Goal: Transaction & Acquisition: Purchase product/service

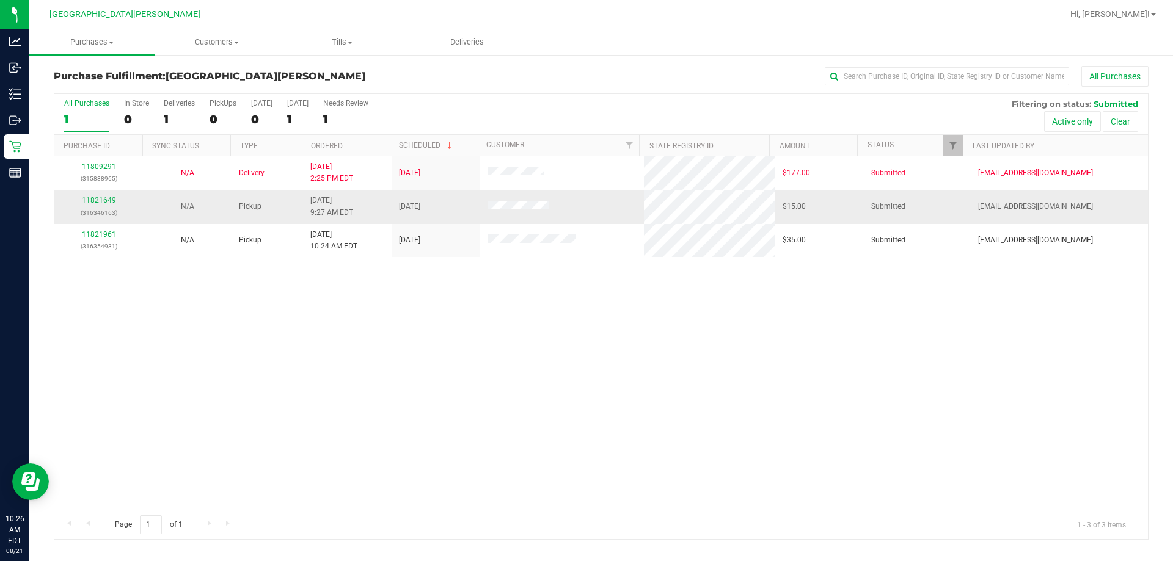
click at [111, 198] on link "11821649" at bounding box center [99, 200] width 34 height 9
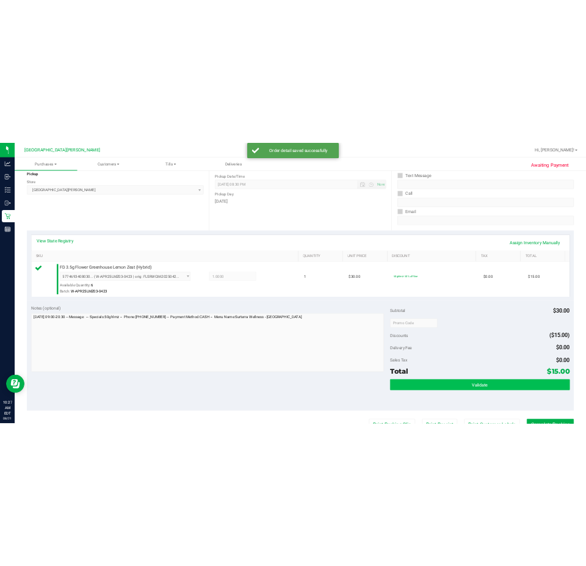
scroll to position [244, 0]
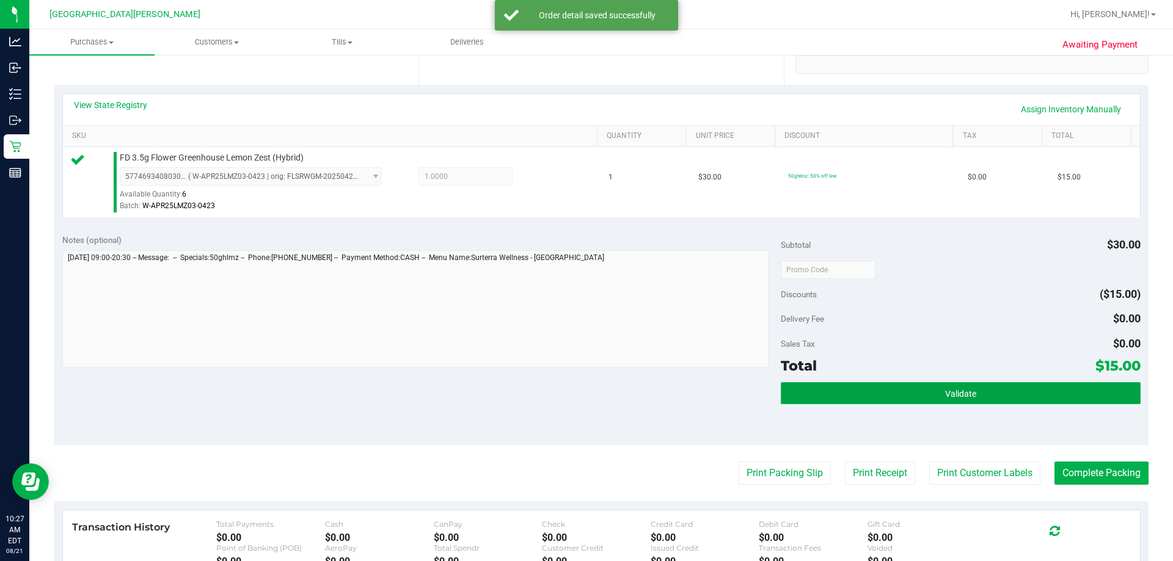
click at [585, 396] on button "Validate" at bounding box center [960, 393] width 359 height 22
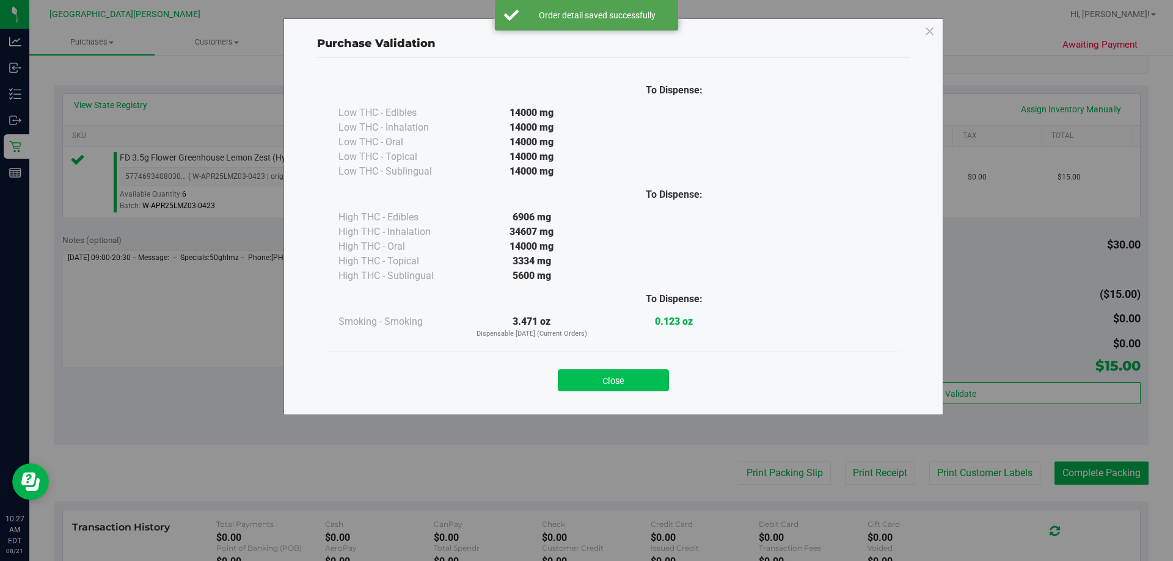
click at [585, 377] on button "Close" at bounding box center [613, 381] width 111 height 22
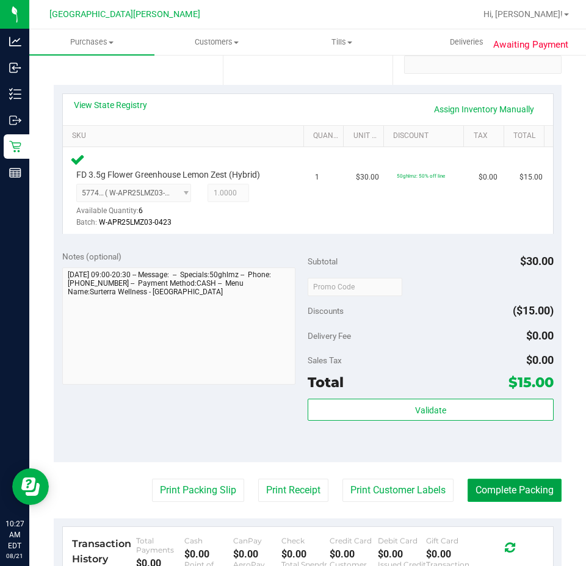
click at [511, 489] on button "Complete Packing" at bounding box center [515, 490] width 94 height 23
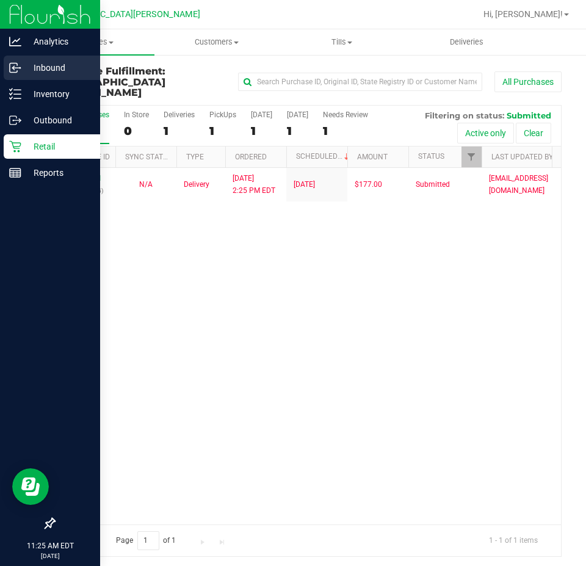
click at [17, 68] on icon at bounding box center [15, 68] width 12 height 12
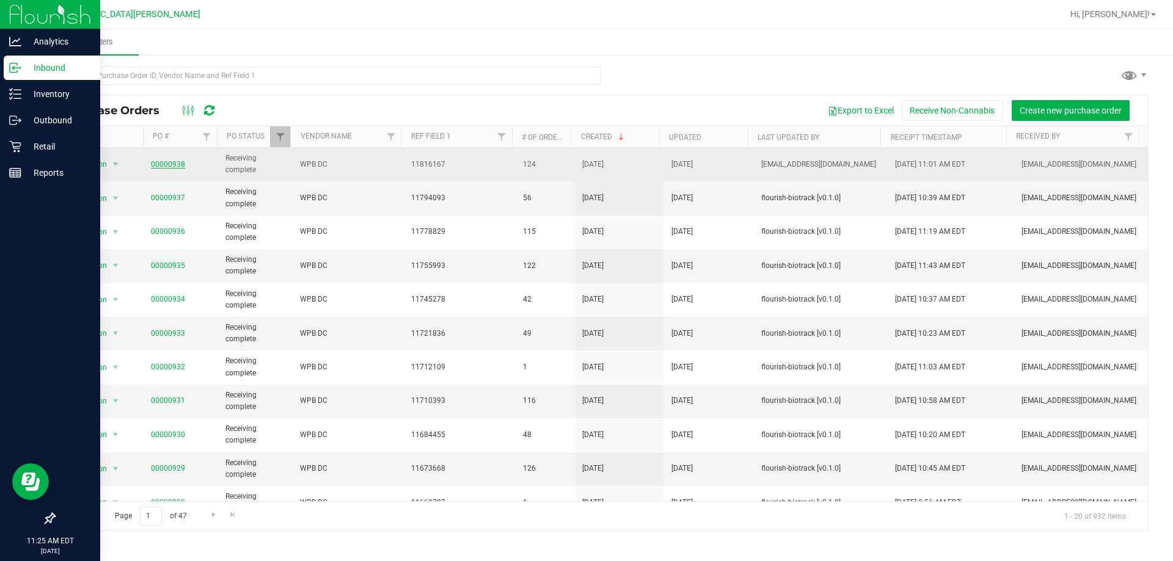
click at [177, 166] on link "00000938" at bounding box center [168, 164] width 34 height 9
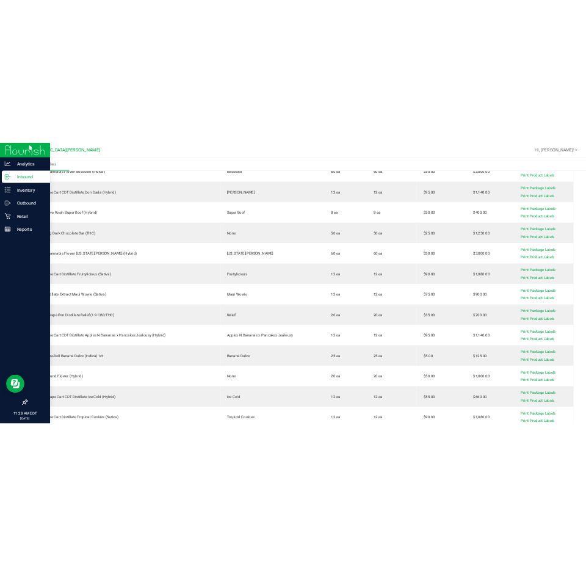
scroll to position [4459, 0]
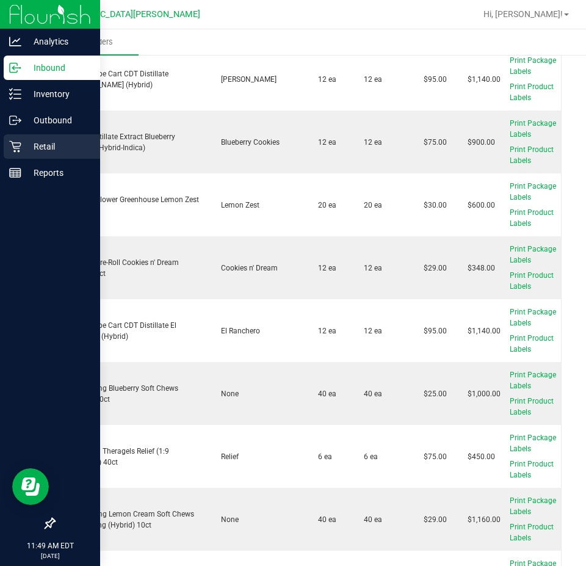
click at [12, 147] on icon at bounding box center [15, 146] width 12 height 12
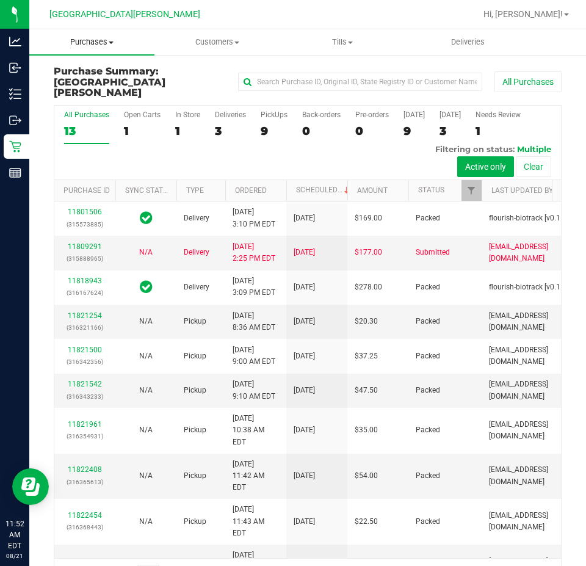
click at [84, 45] on span "Purchases" at bounding box center [91, 42] width 125 height 11
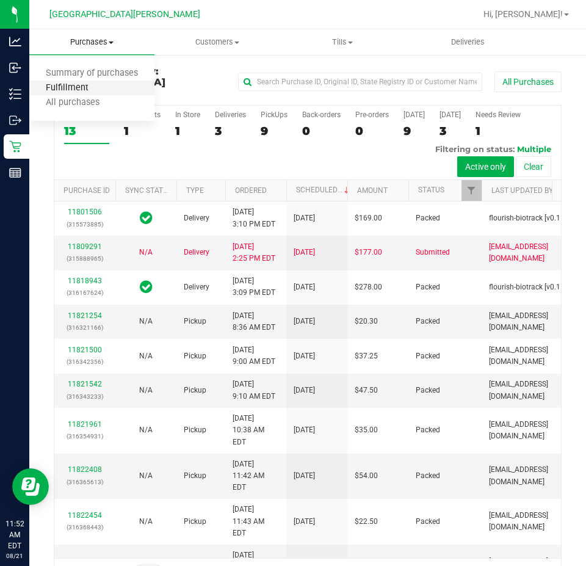
click at [82, 87] on span "Fulfillment" at bounding box center [67, 88] width 76 height 10
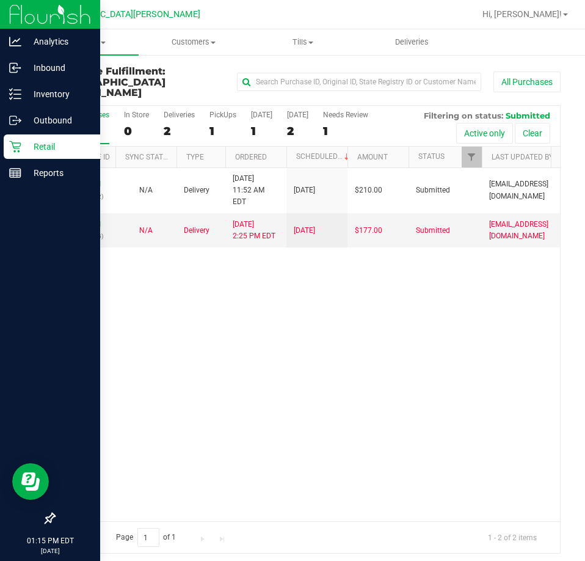
drag, startPoint x: 189, startPoint y: 346, endPoint x: 29, endPoint y: 300, distance: 167.1
click at [189, 346] on div "11822581 (316367502) N/A Delivery [DATE] 11:52 AM EDT 8/22/2025 $210.00 Submitt…" at bounding box center [307, 344] width 506 height 353
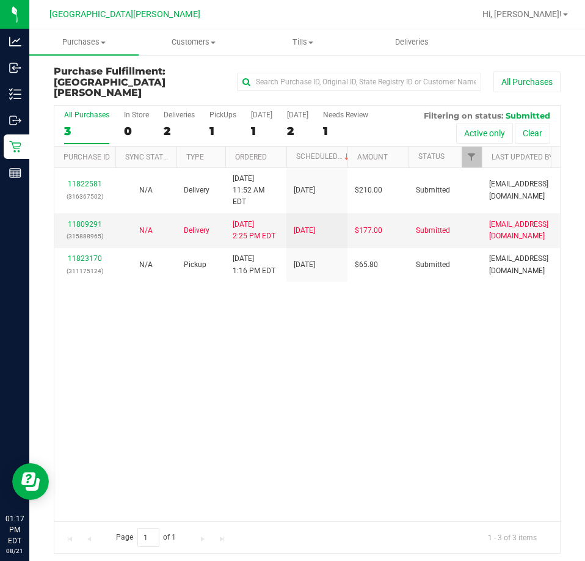
click at [356, 360] on div "11822581 (316367502) N/A Delivery [DATE] 11:52 AM EDT 8/22/2025 $210.00 Submitt…" at bounding box center [307, 344] width 506 height 353
click at [171, 337] on div "11822581 (316367502) N/A Delivery [DATE] 11:52 AM EDT 8/22/2025 $210.00 Submitt…" at bounding box center [307, 344] width 506 height 353
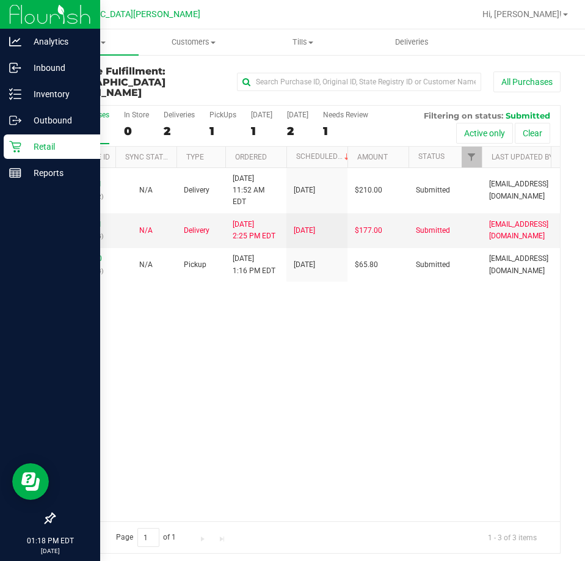
drag, startPoint x: 210, startPoint y: 321, endPoint x: 15, endPoint y: 326, distance: 194.9
click at [210, 321] on div "11822581 (316367502) N/A Delivery 8/21/2025 11:52 AM EDT 8/22/2025 $210.00 Subm…" at bounding box center [307, 344] width 506 height 353
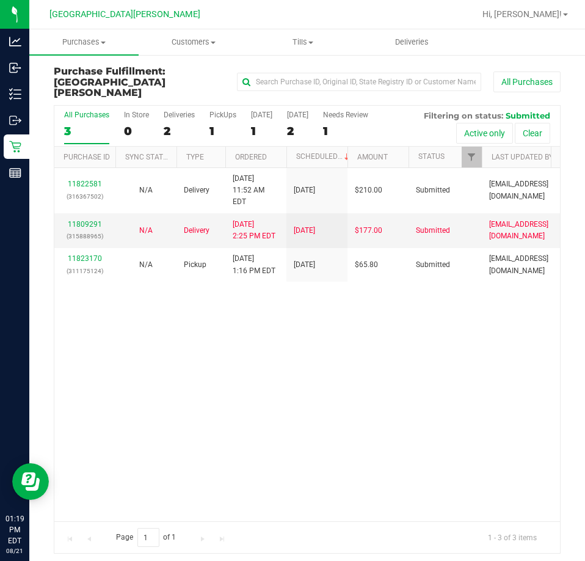
click at [286, 289] on div "11822581 (316367502) N/A Delivery 8/21/2025 11:52 AM EDT 8/22/2025 $210.00 Subm…" at bounding box center [307, 344] width 506 height 353
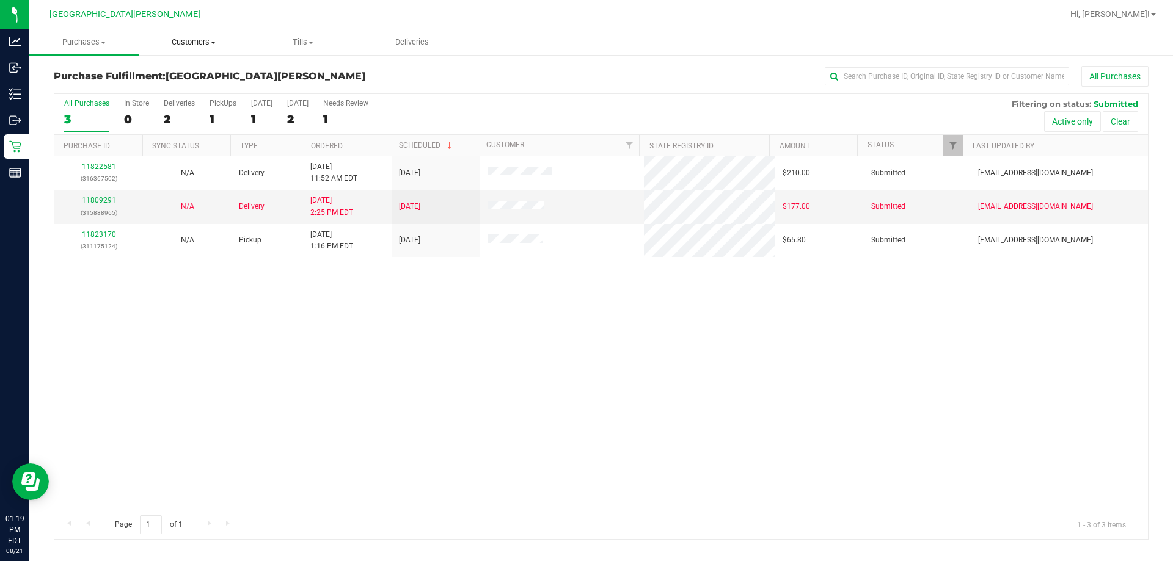
click at [187, 40] on span "Customers" at bounding box center [193, 42] width 108 height 11
click at [211, 70] on span "All customers" at bounding box center [183, 73] width 88 height 10
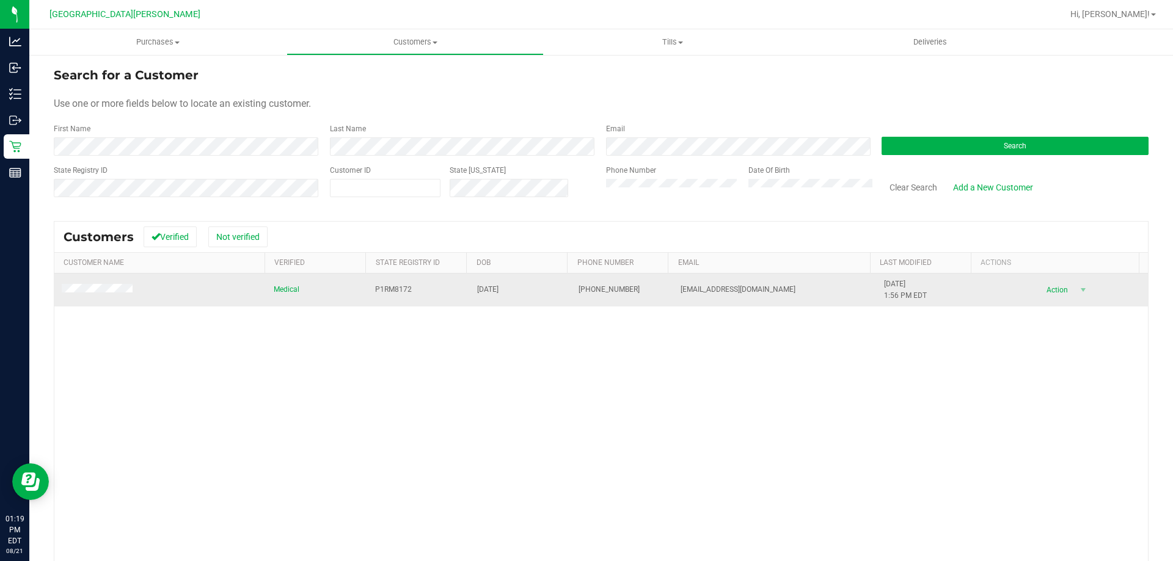
click at [101, 284] on span at bounding box center [99, 290] width 75 height 12
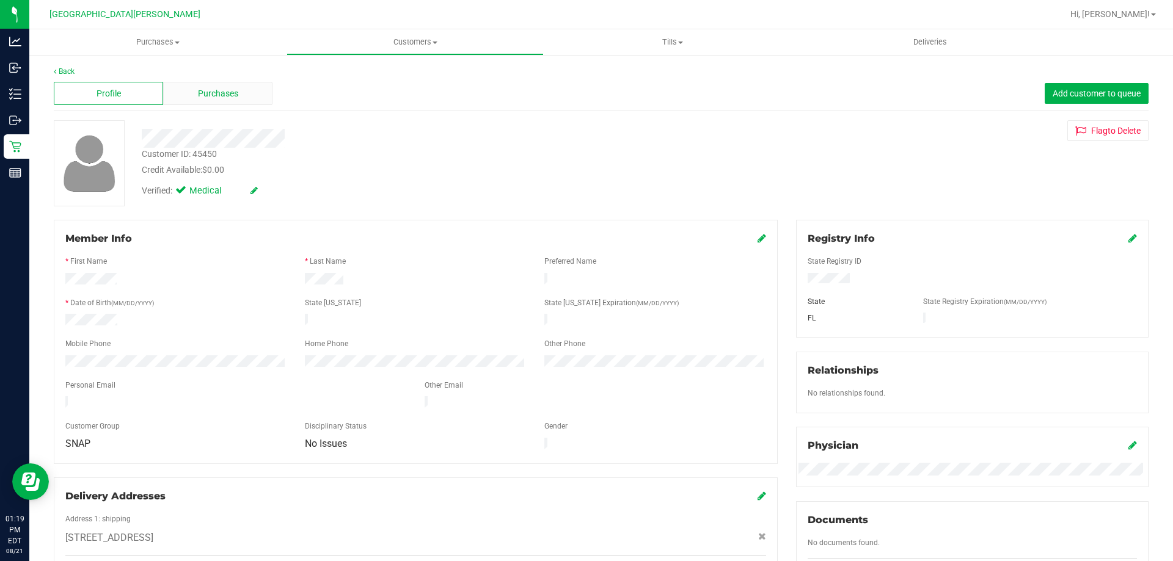
click at [188, 98] on div "Purchases" at bounding box center [217, 93] width 109 height 23
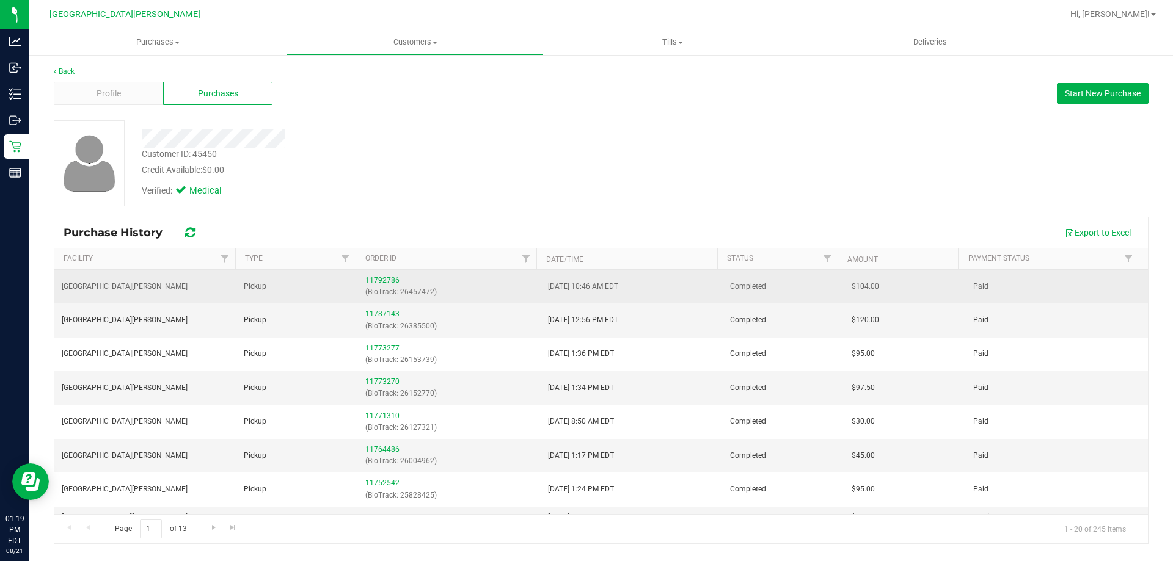
click at [387, 281] on link "11792786" at bounding box center [382, 280] width 34 height 9
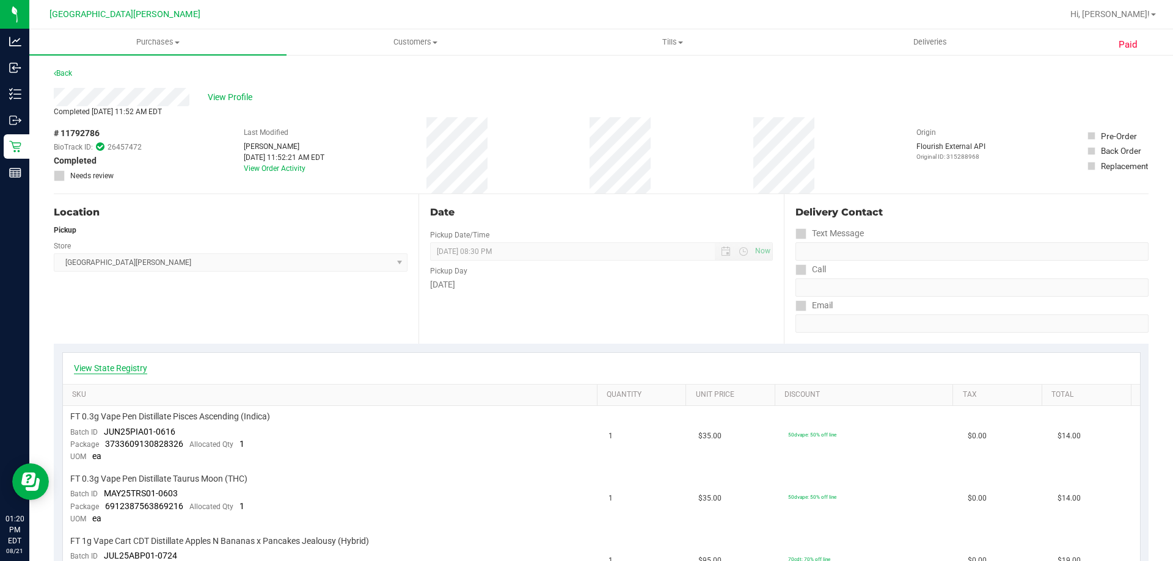
click at [128, 374] on link "View State Registry" at bounding box center [110, 368] width 73 height 12
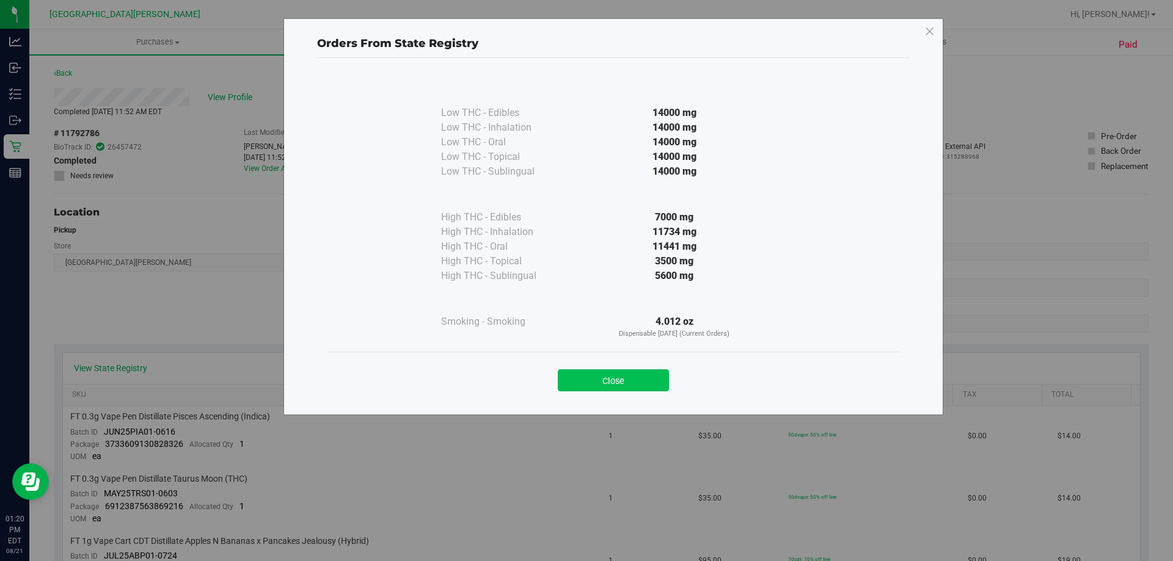
click at [586, 377] on button "Close" at bounding box center [613, 381] width 111 height 22
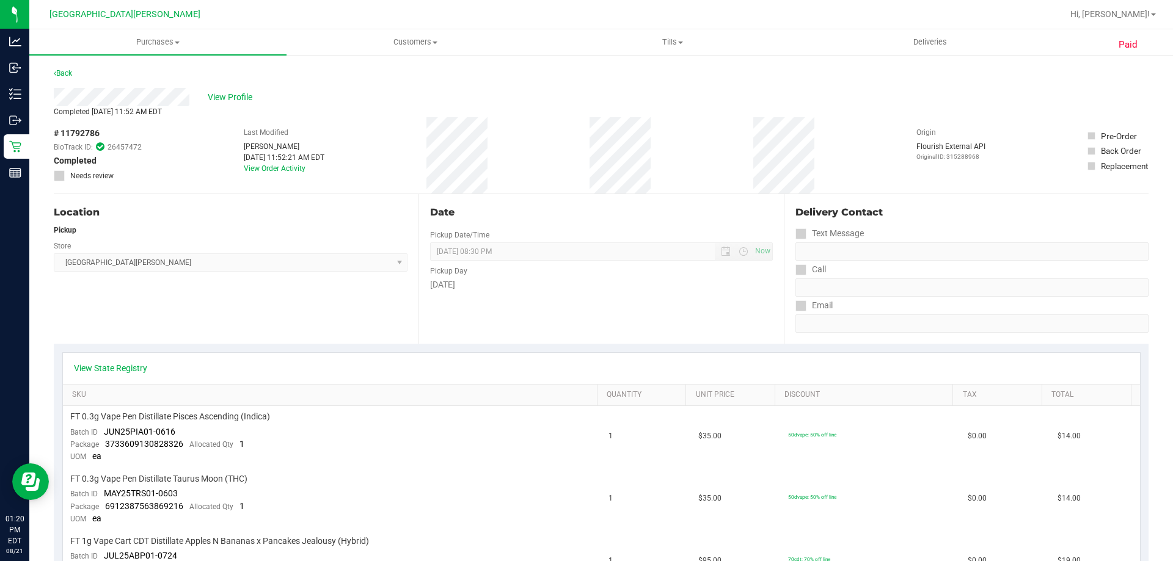
click at [188, 243] on div "Store" at bounding box center [231, 245] width 354 height 18
click at [60, 68] on div "Back" at bounding box center [63, 73] width 18 height 15
click at [62, 72] on link "Back" at bounding box center [63, 73] width 18 height 9
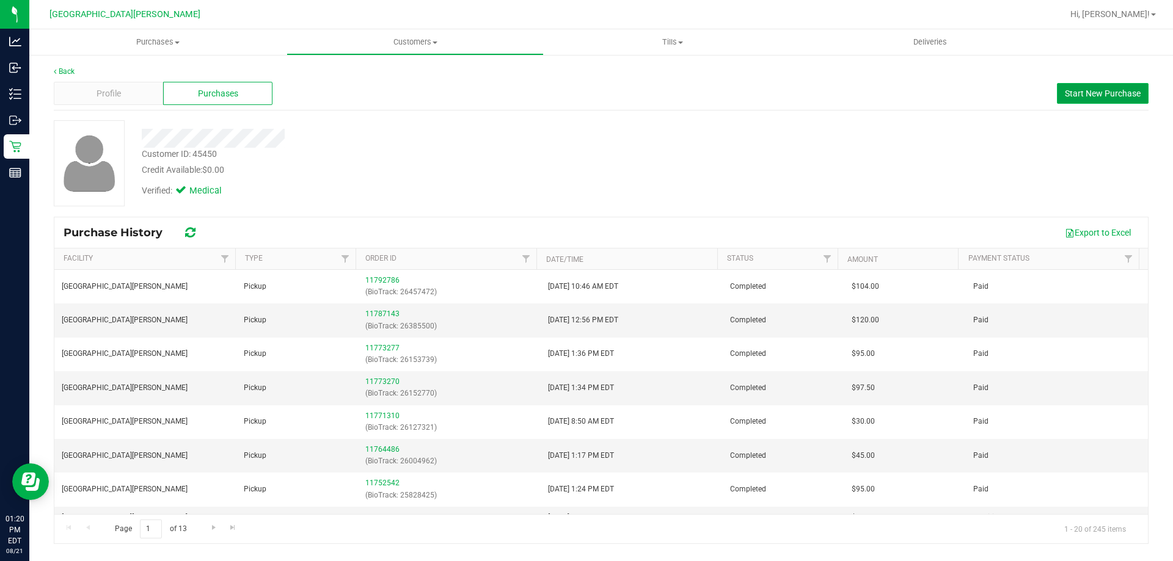
click at [586, 90] on span "Start New Purchase" at bounding box center [1103, 94] width 76 height 10
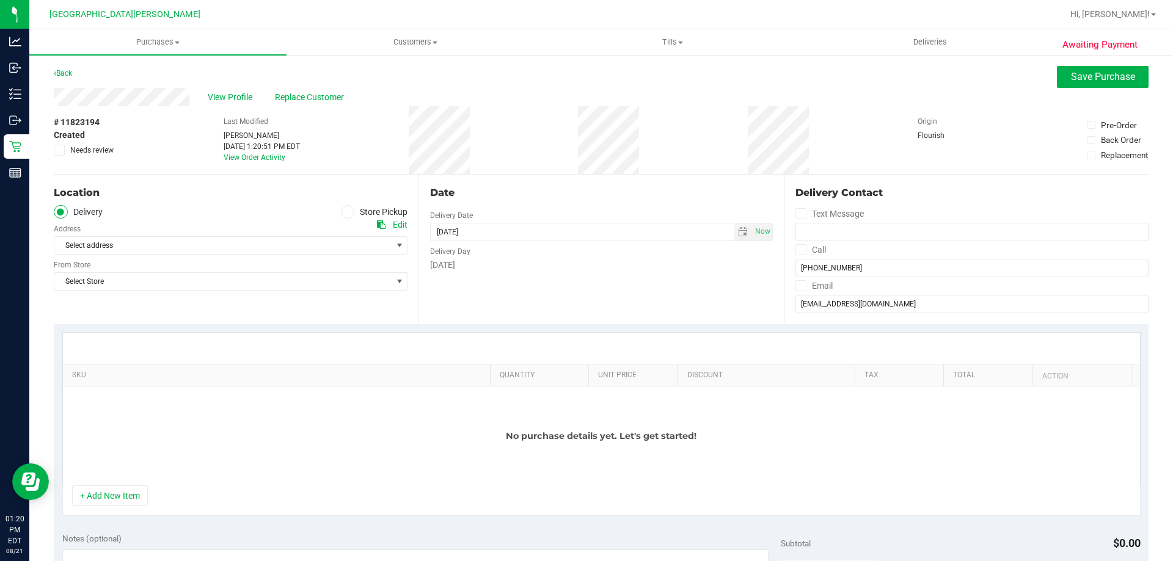
click at [356, 210] on label "Store Pickup" at bounding box center [374, 212] width 67 height 14
click at [0, 0] on input "Store Pickup" at bounding box center [0, 0] width 0 height 0
click at [209, 250] on span "Select Store" at bounding box center [222, 245] width 337 height 17
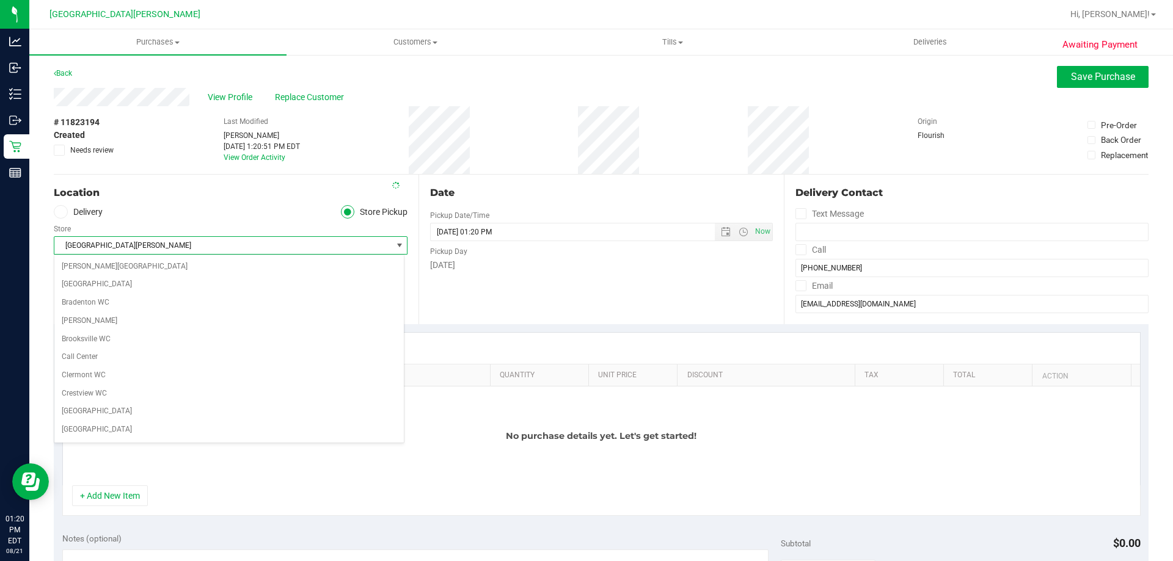
scroll to position [162, 0]
click at [209, 250] on span "[GEOGRAPHIC_DATA][PERSON_NAME]" at bounding box center [222, 245] width 337 height 17
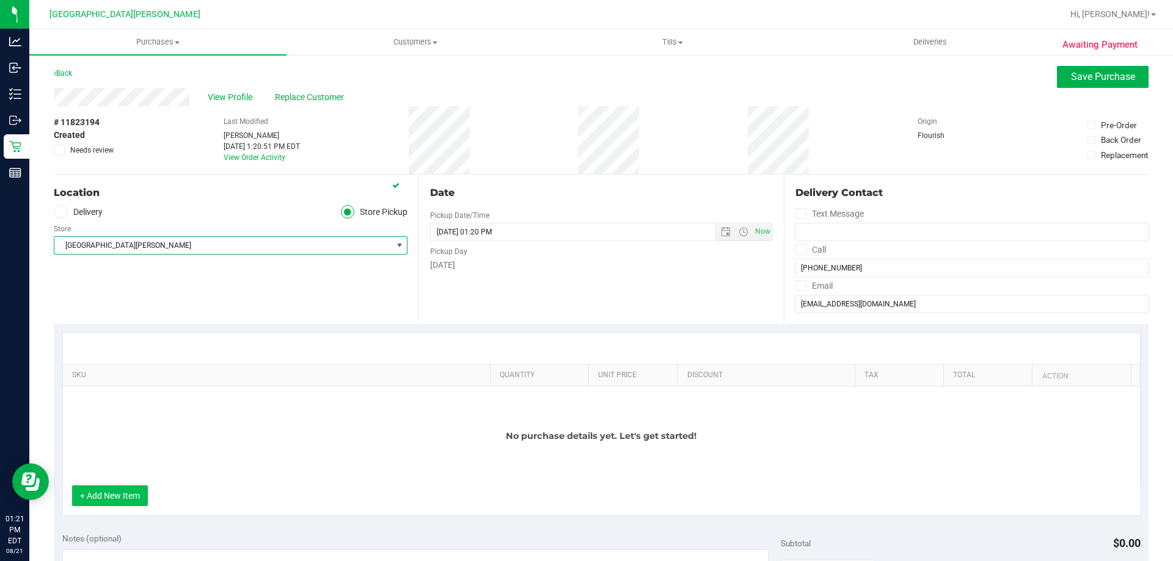
click at [131, 498] on button "+ Add New Item" at bounding box center [110, 496] width 76 height 21
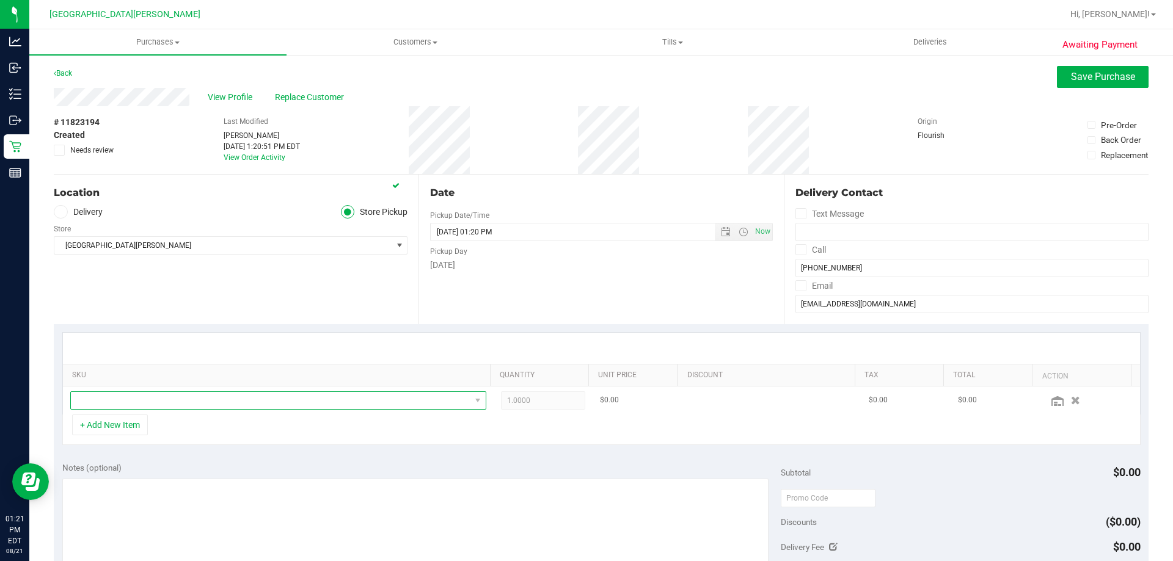
click at [153, 405] on span "NO DATA FOUND" at bounding box center [270, 400] width 399 height 17
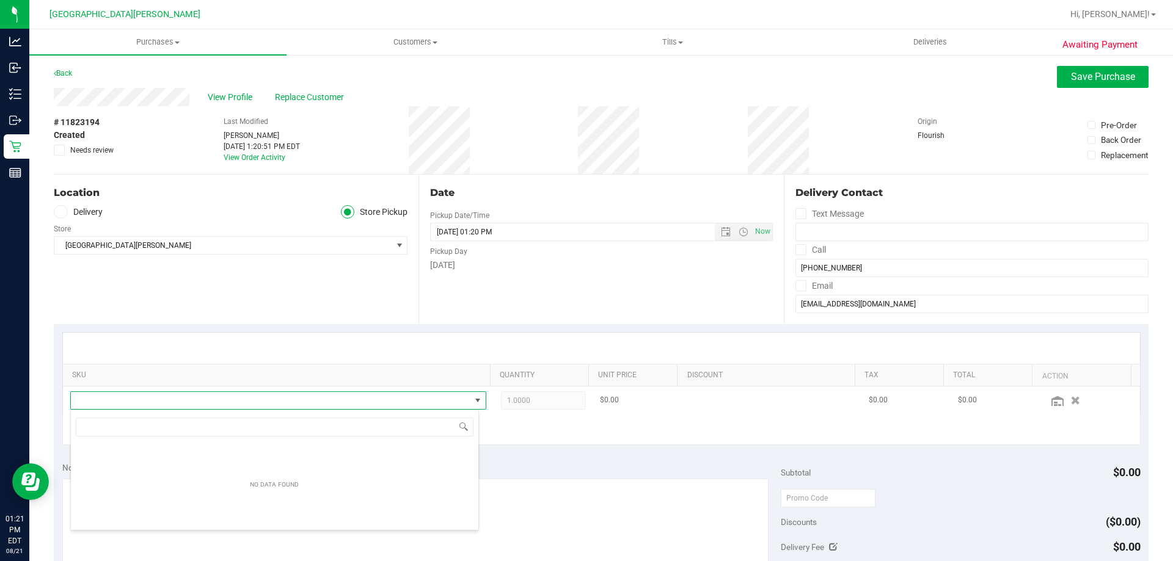
scroll to position [18, 405]
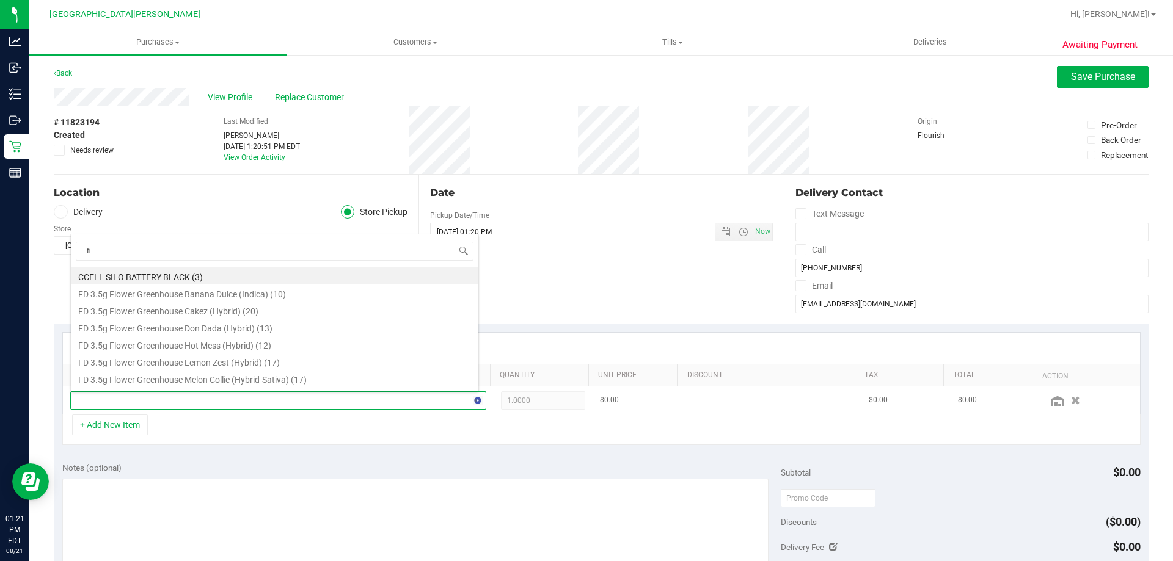
type input "fic"
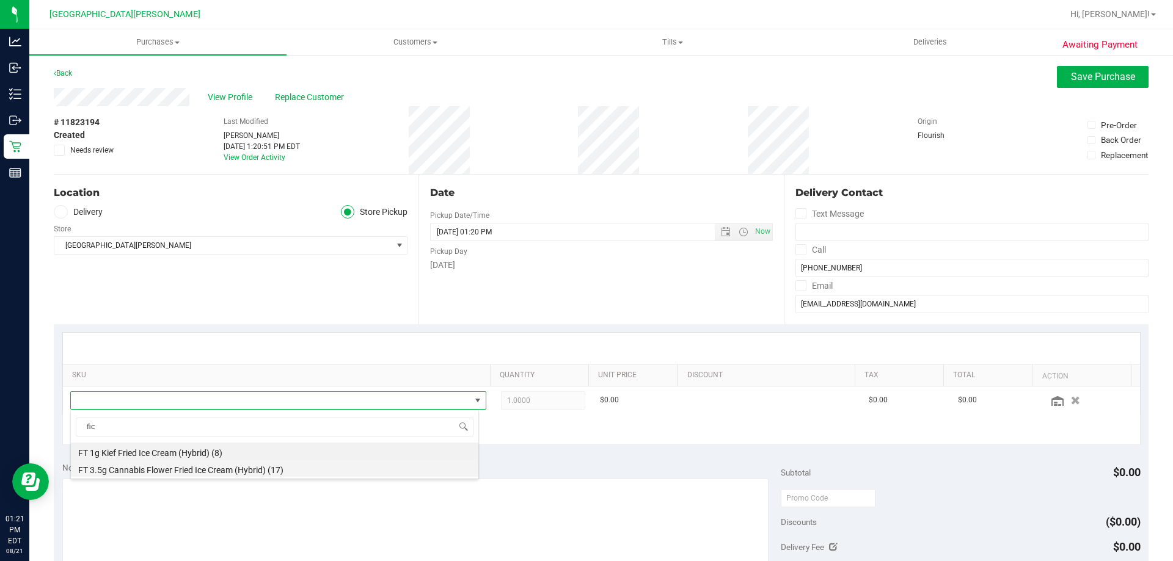
click at [168, 469] on li "FT 3.5g Cannabis Flower Fried Ice Cream (Hybrid) (17)" at bounding box center [274, 468] width 407 height 17
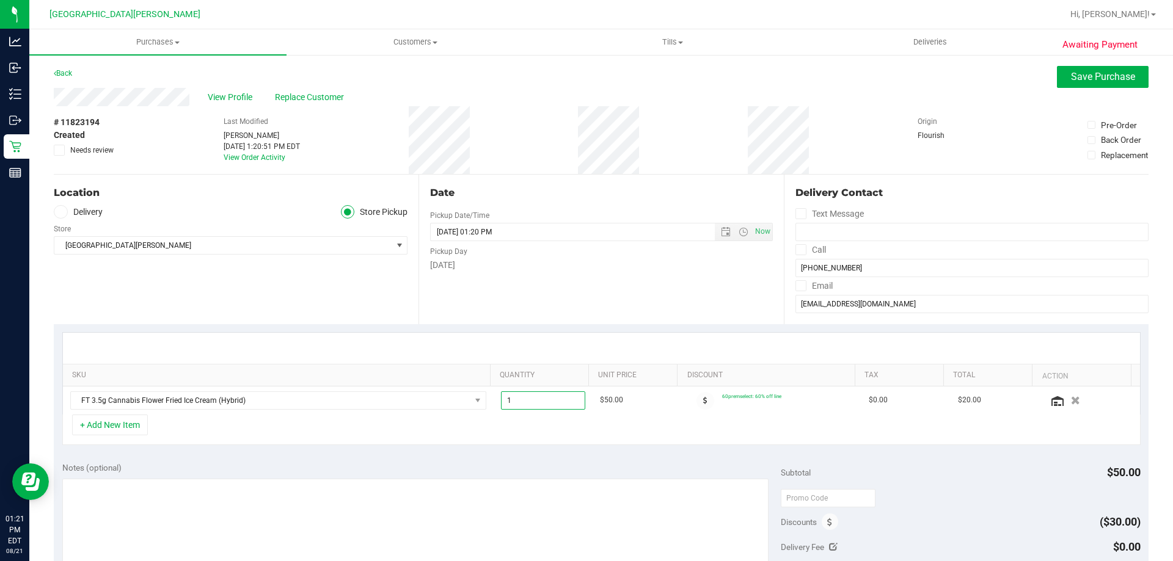
click at [519, 394] on span "1.00 1" at bounding box center [543, 401] width 85 height 18
click at [519, 394] on input "1" at bounding box center [544, 400] width 84 height 17
type input "2"
type input "2.00"
click at [495, 421] on div "+ Add New Item" at bounding box center [601, 430] width 1078 height 31
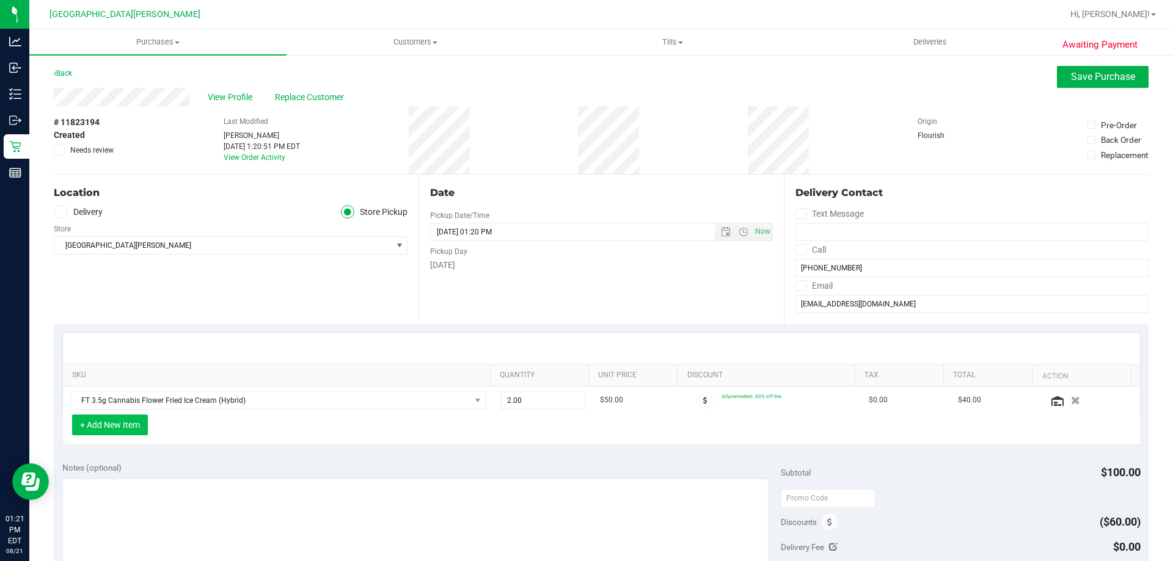
click at [125, 426] on button "+ Add New Item" at bounding box center [110, 425] width 76 height 21
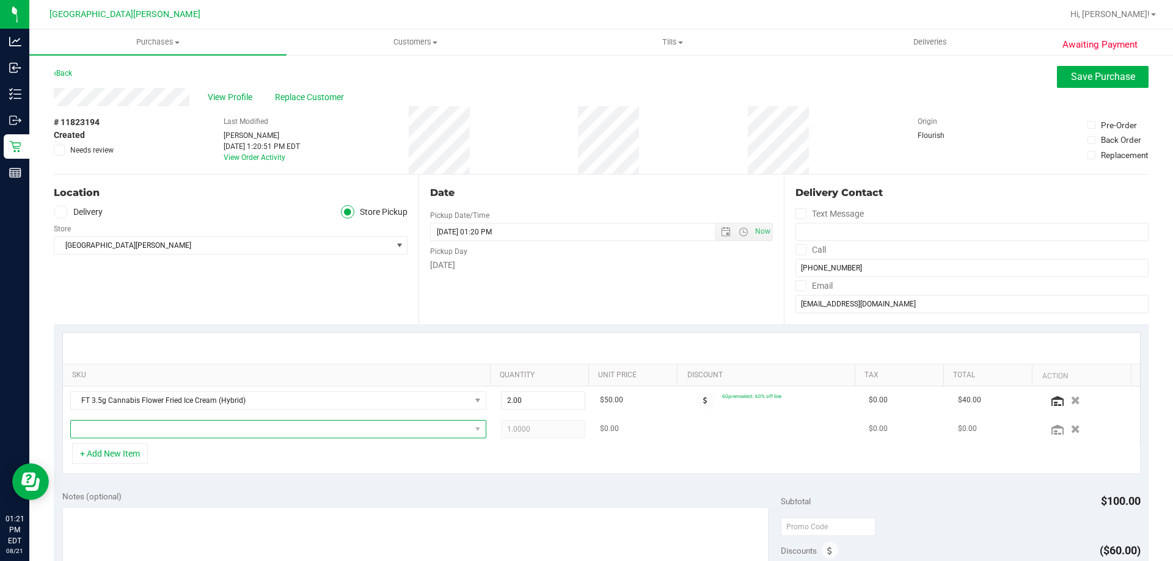
click at [142, 429] on span "NO DATA FOUND" at bounding box center [270, 429] width 399 height 17
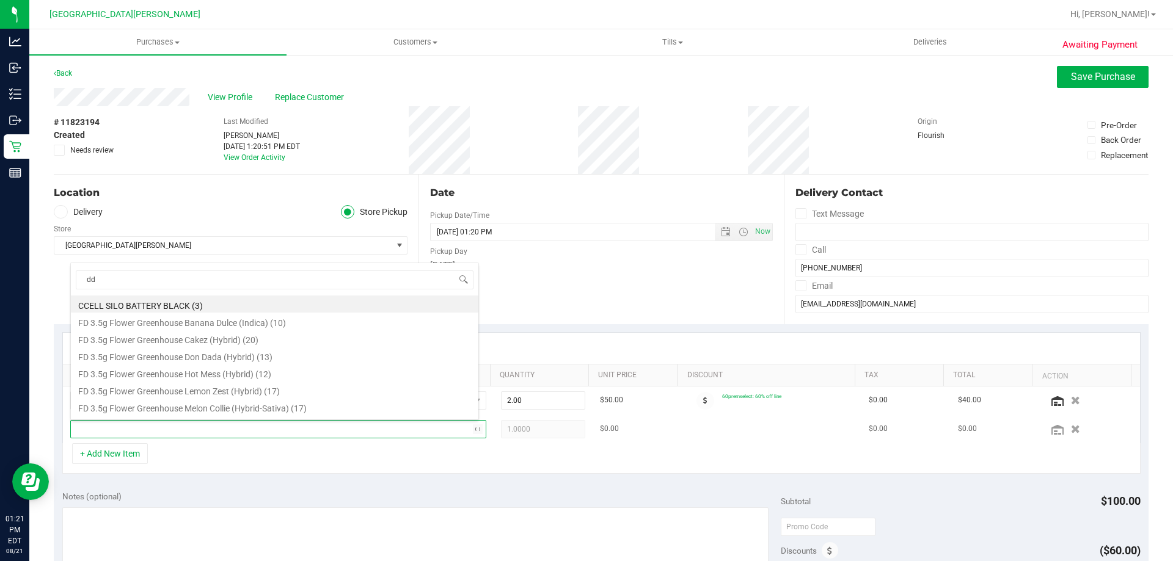
type input "ddf"
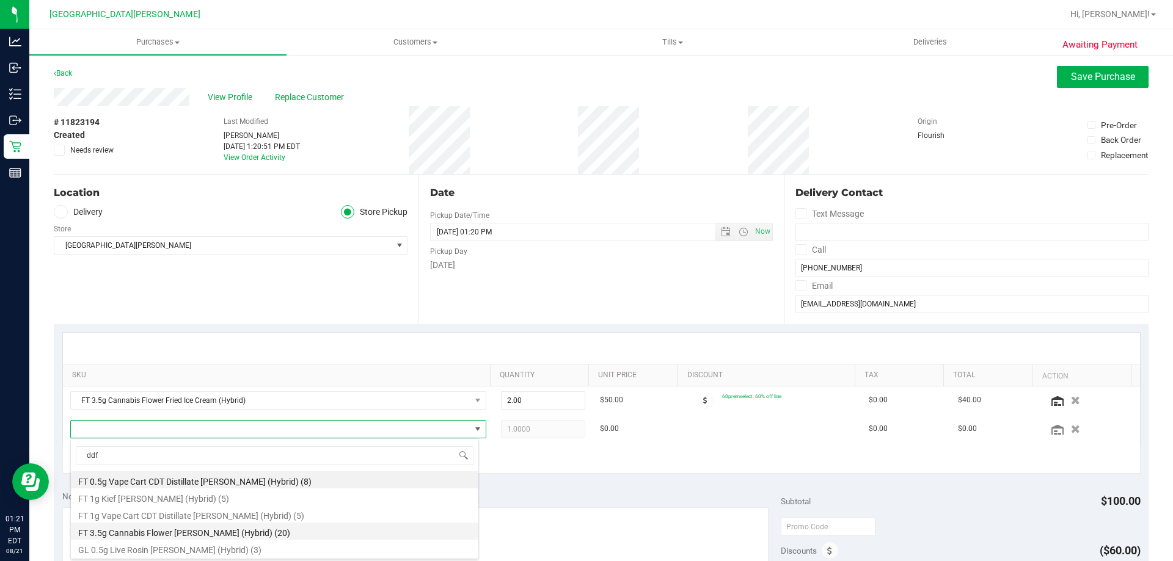
click at [150, 528] on li "FT 3.5g Cannabis Flower Dulce De Fresa (Hybrid) (20)" at bounding box center [274, 531] width 407 height 17
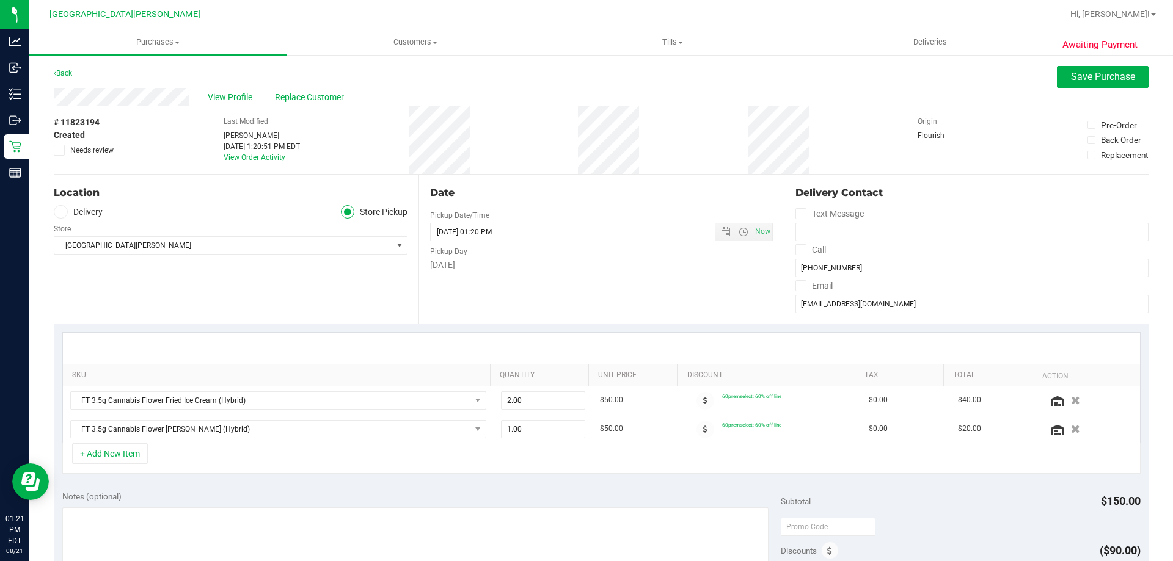
click at [316, 463] on div "+ Add New Item" at bounding box center [601, 458] width 1078 height 31
click at [525, 431] on span "1.00 1" at bounding box center [543, 429] width 85 height 18
click at [525, 431] on input "1" at bounding box center [544, 429] width 84 height 17
type input "2"
type input "2.00"
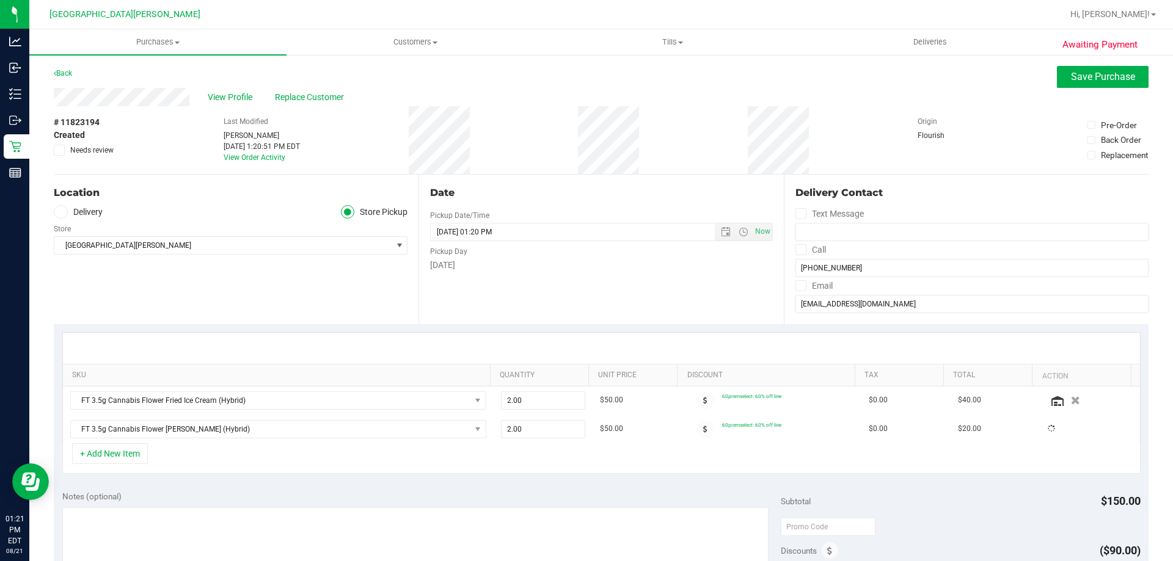
click at [520, 461] on div "+ Add New Item" at bounding box center [601, 458] width 1078 height 31
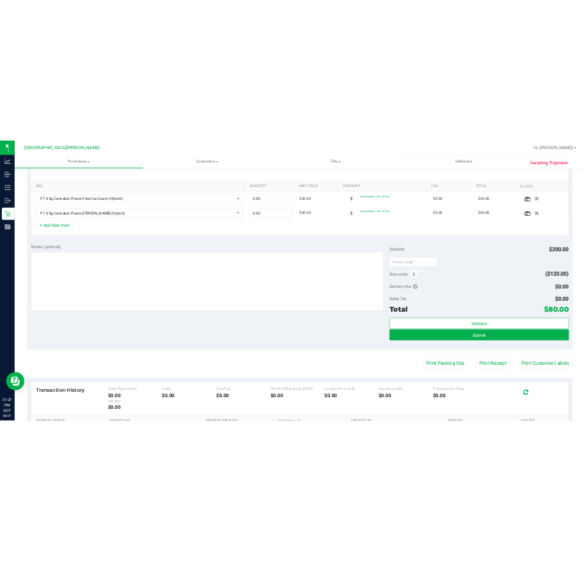
scroll to position [305, 0]
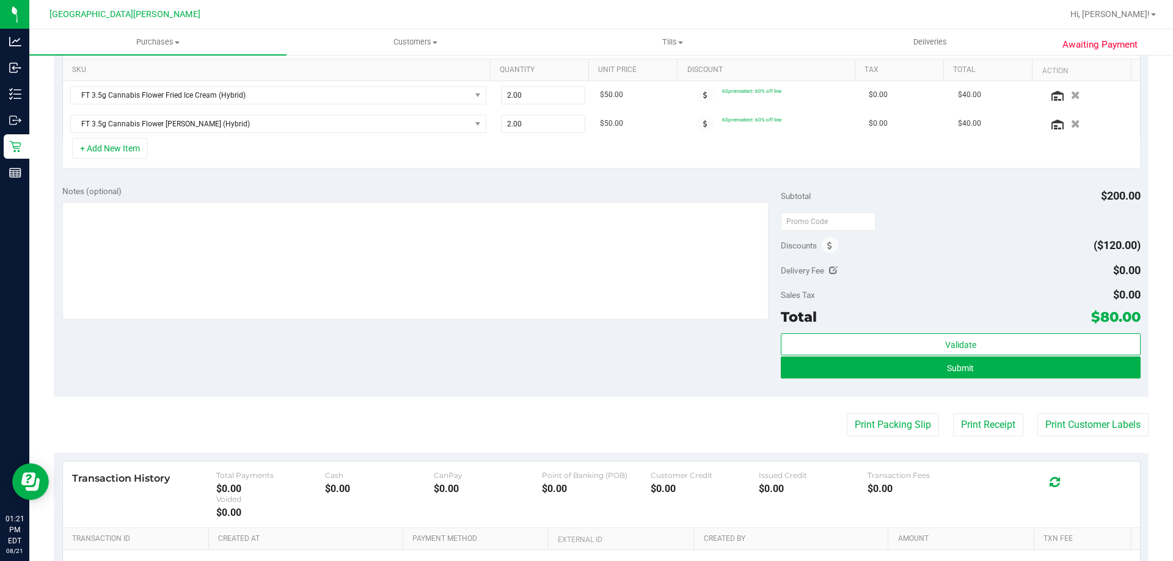
click at [586, 309] on div "Total $80.00" at bounding box center [960, 317] width 359 height 22
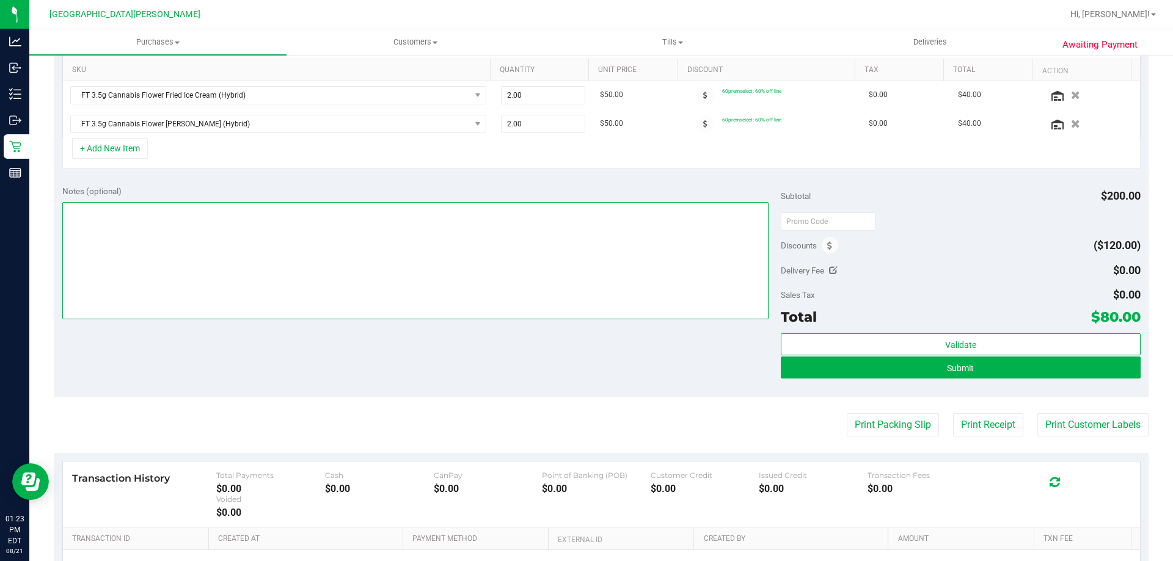
click at [319, 282] on textarea at bounding box center [415, 260] width 707 height 117
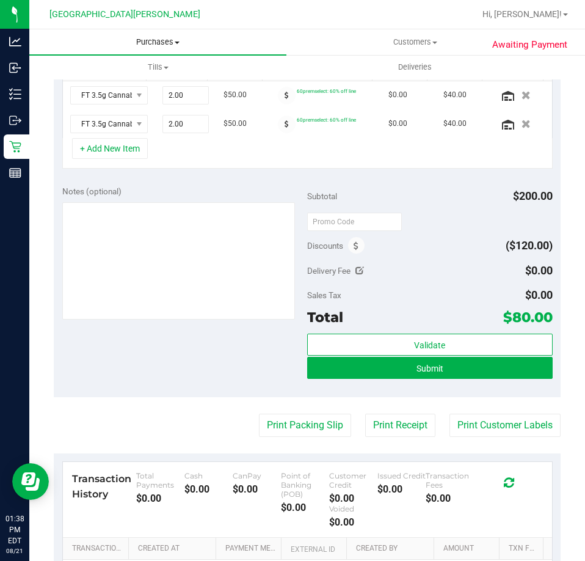
click at [131, 37] on span "Purchases" at bounding box center [157, 42] width 257 height 11
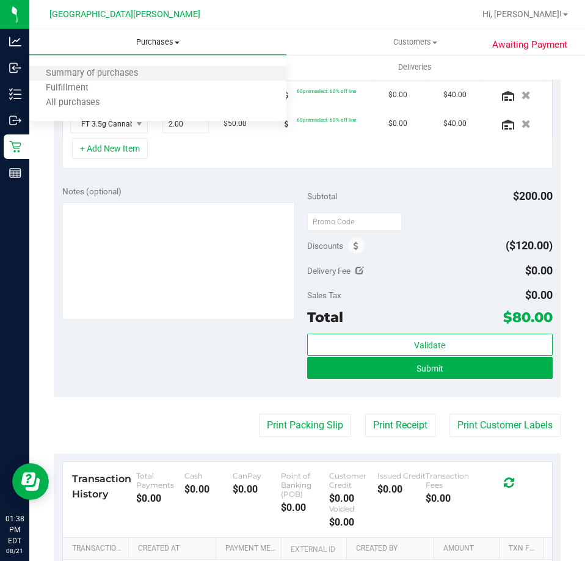
click at [121, 81] on li "Summary of purchases" at bounding box center [157, 74] width 257 height 15
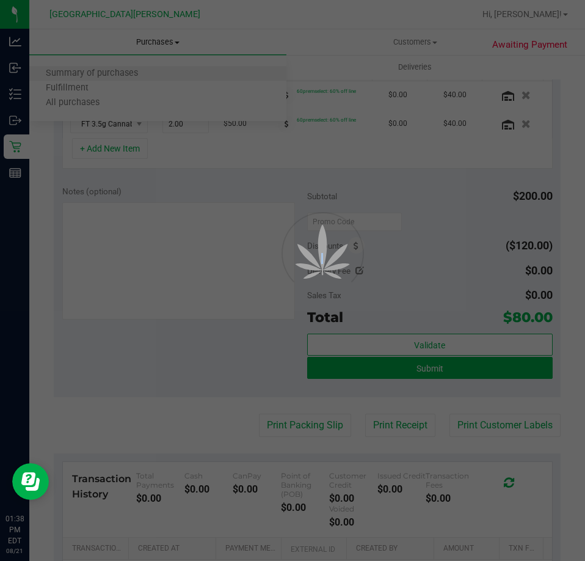
click at [121, 81] on div at bounding box center [292, 280] width 585 height 561
click at [141, 42] on div at bounding box center [292, 280] width 585 height 561
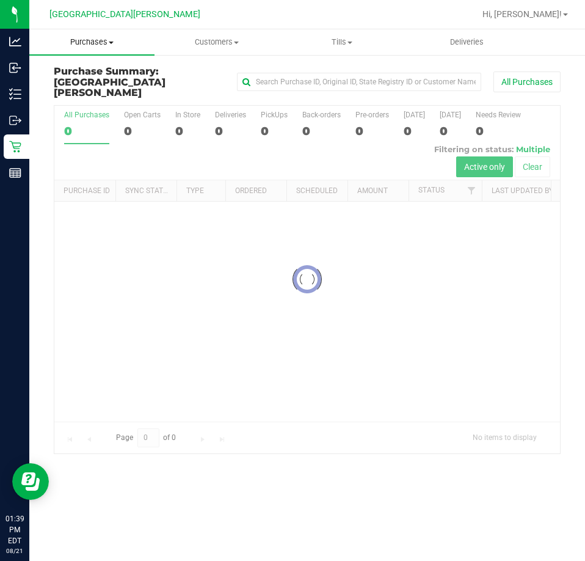
click at [108, 42] on span "Purchases" at bounding box center [91, 42] width 125 height 11
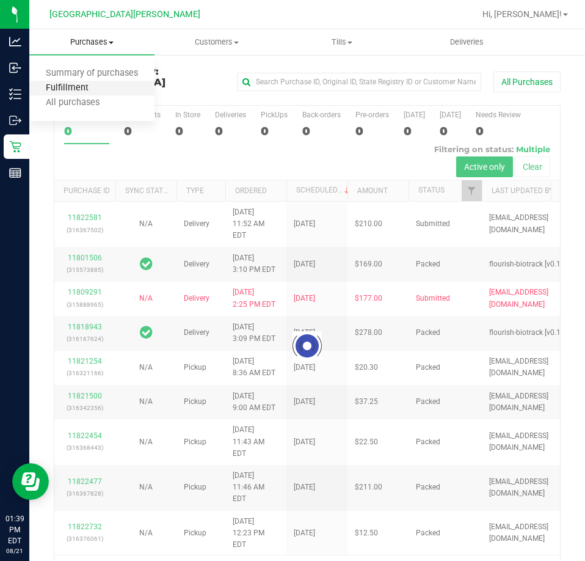
click at [87, 87] on span "Fulfillment" at bounding box center [67, 88] width 76 height 10
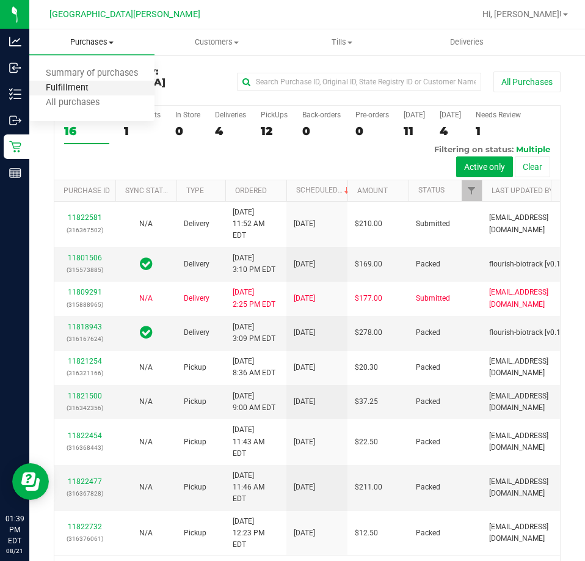
click at [66, 86] on span "Fulfillment" at bounding box center [67, 88] width 76 height 10
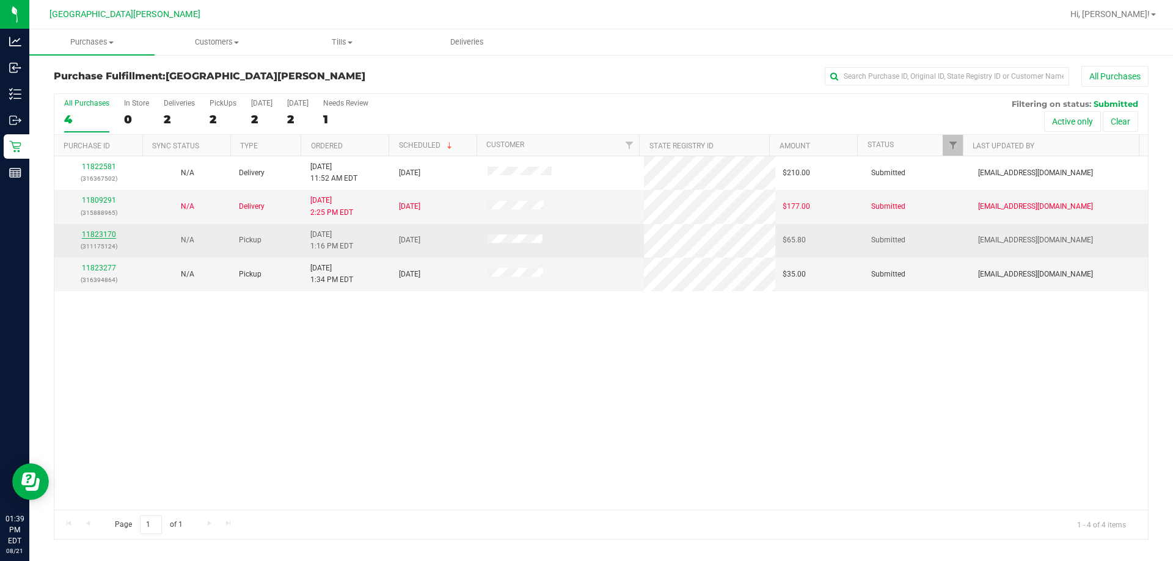
click at [106, 236] on link "11823170" at bounding box center [99, 234] width 34 height 9
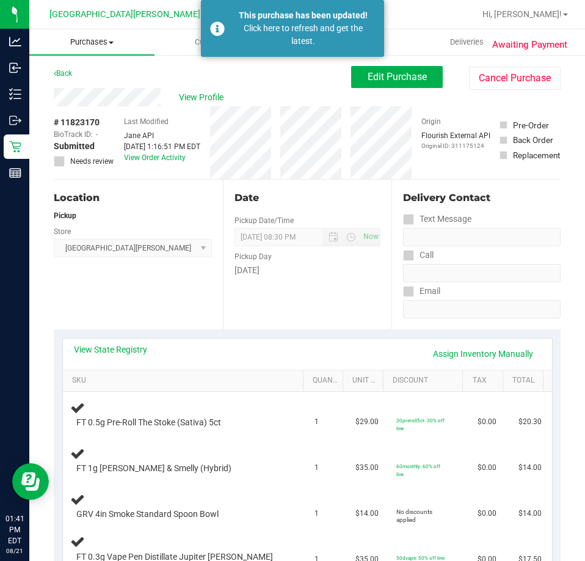
click at [99, 42] on span "Purchases" at bounding box center [91, 42] width 125 height 11
click at [201, 105] on div "View Profile" at bounding box center [202, 97] width 297 height 18
click at [194, 45] on span "Customers" at bounding box center [217, 42] width 124 height 11
click at [199, 72] on span "All customers" at bounding box center [199, 73] width 88 height 10
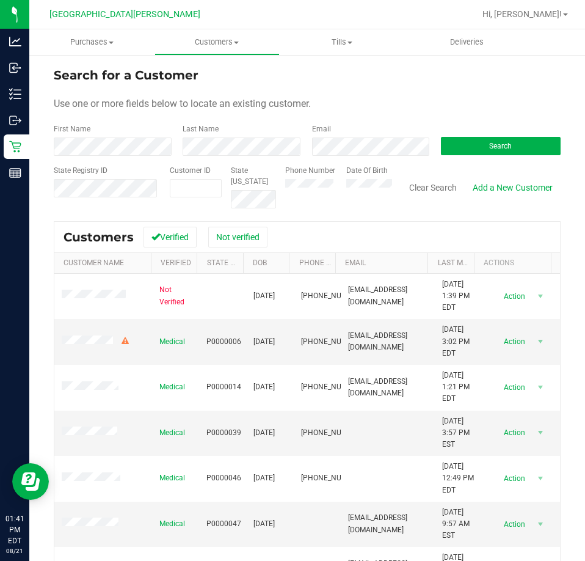
click at [104, 123] on div "First Name" at bounding box center [114, 139] width 120 height 32
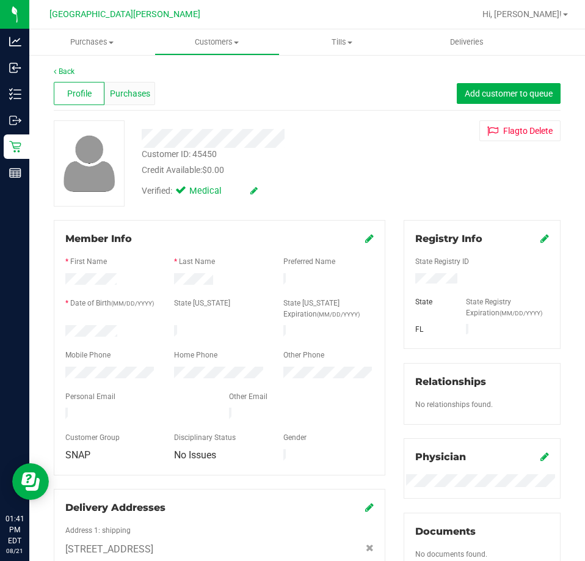
click at [120, 94] on span "Purchases" at bounding box center [130, 93] width 40 height 13
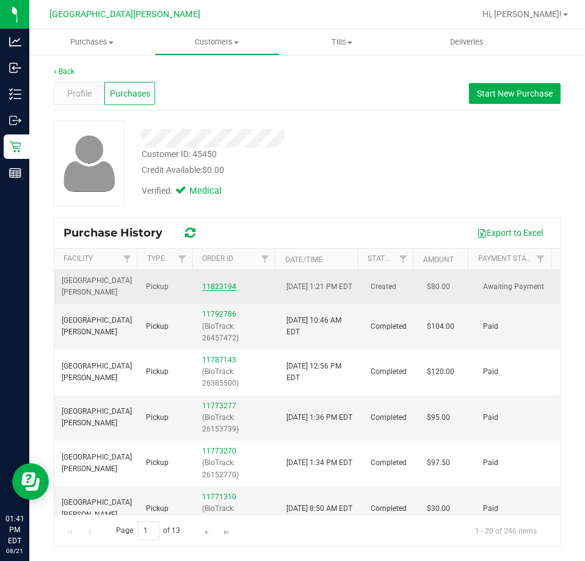
click at [230, 290] on link "11823194" at bounding box center [219, 286] width 34 height 9
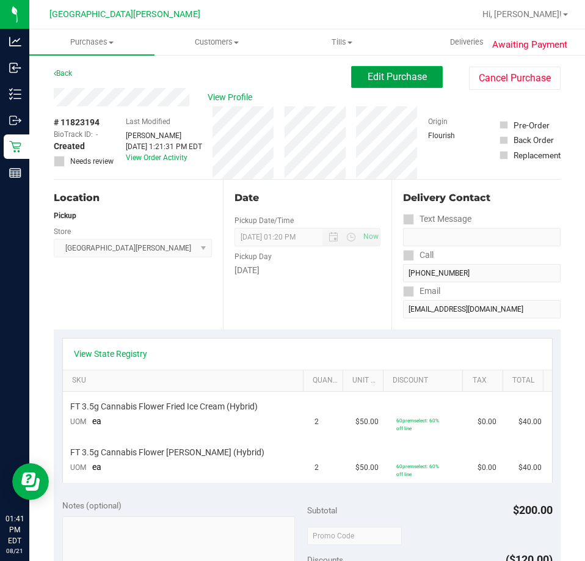
click at [414, 78] on span "Edit Purchase" at bounding box center [397, 77] width 59 height 12
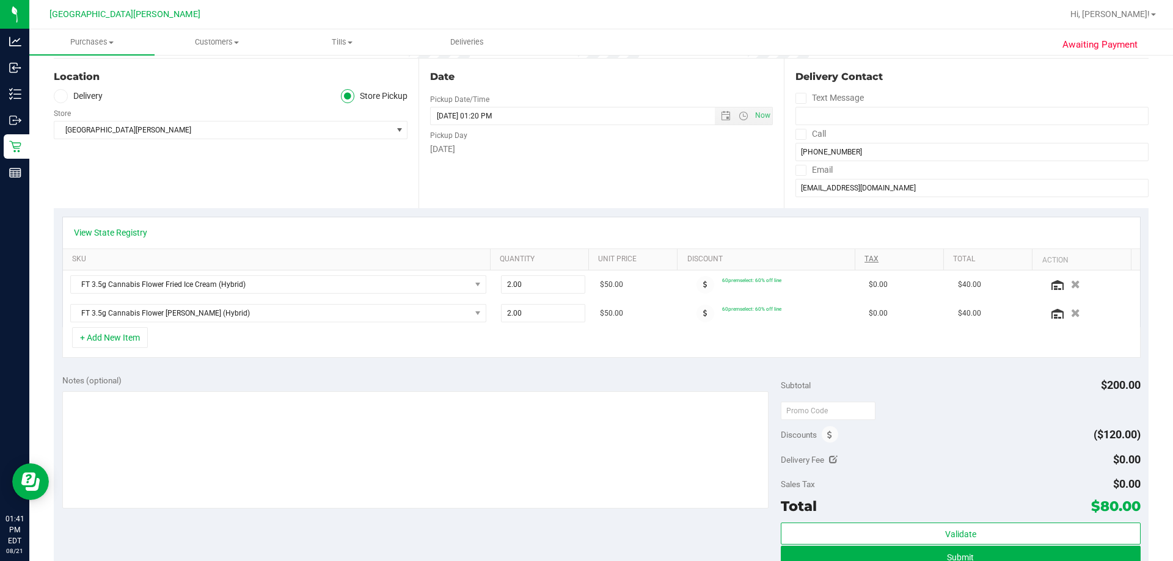
scroll to position [122, 0]
click at [586, 441] on span at bounding box center [830, 433] width 16 height 16
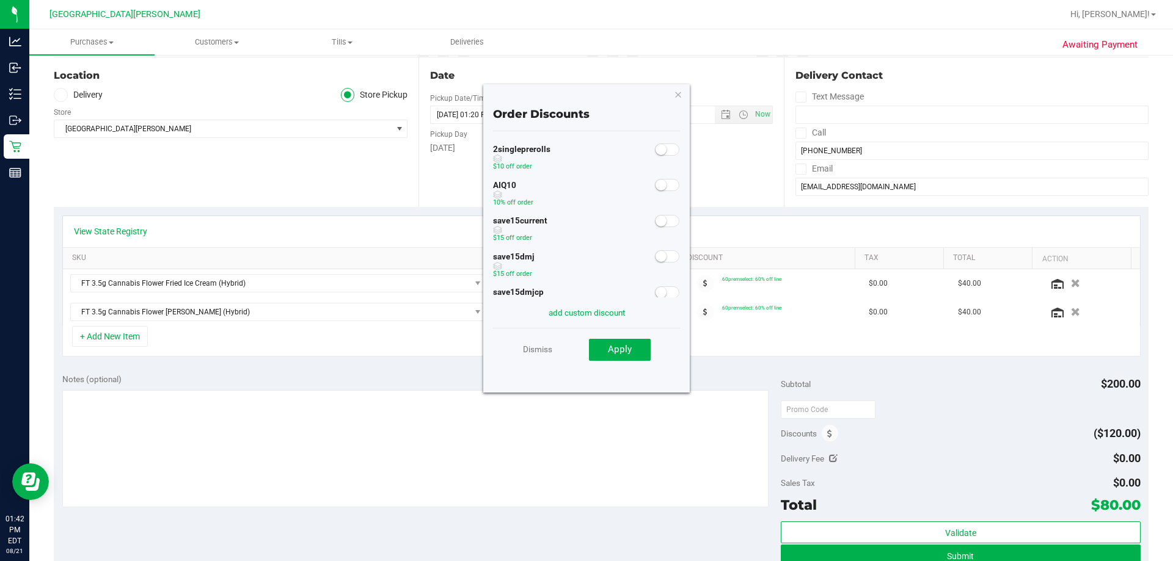
click at [586, 191] on span at bounding box center [667, 185] width 24 height 12
click at [586, 355] on span "Apply" at bounding box center [620, 349] width 24 height 11
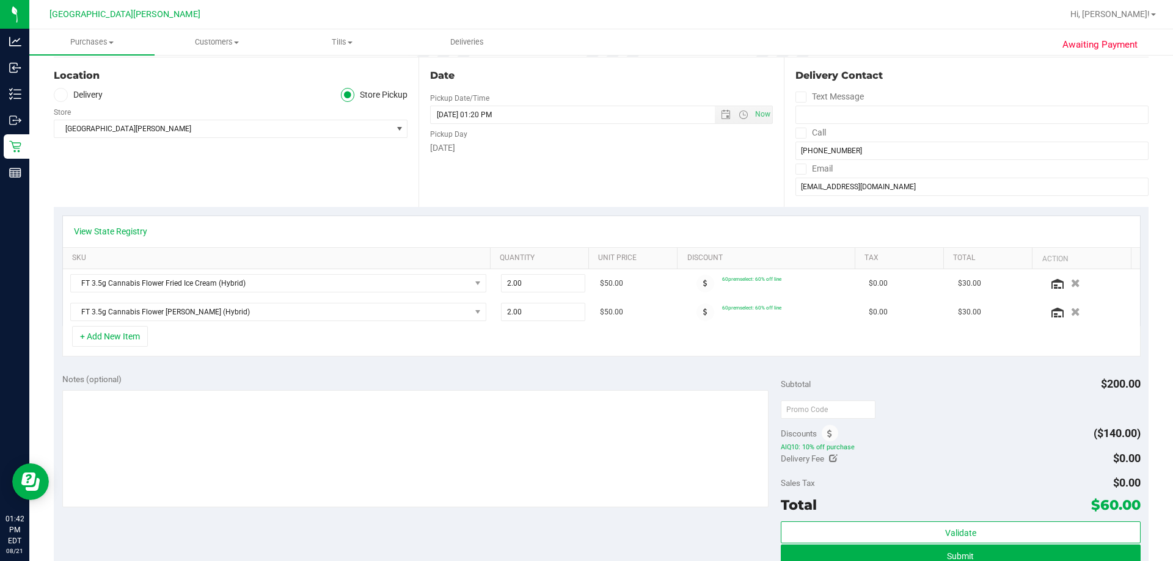
click at [586, 421] on div "Subtotal $200.00 Discounts ($140.00) AIQ10: 10% off purchase Delivery Fee $0.00…" at bounding box center [960, 474] width 359 height 203
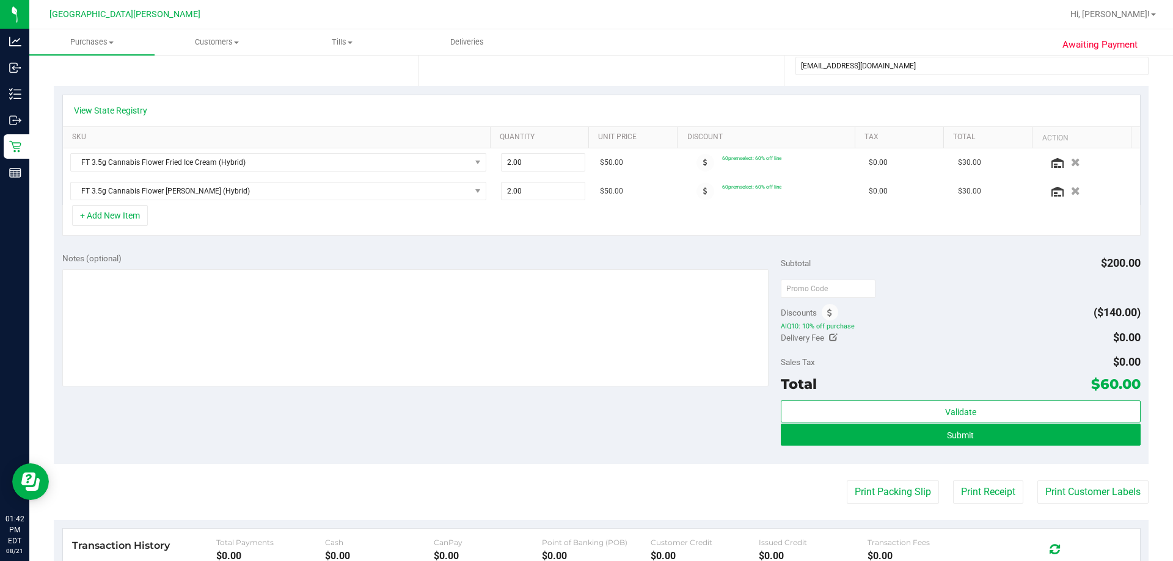
scroll to position [244, 0]
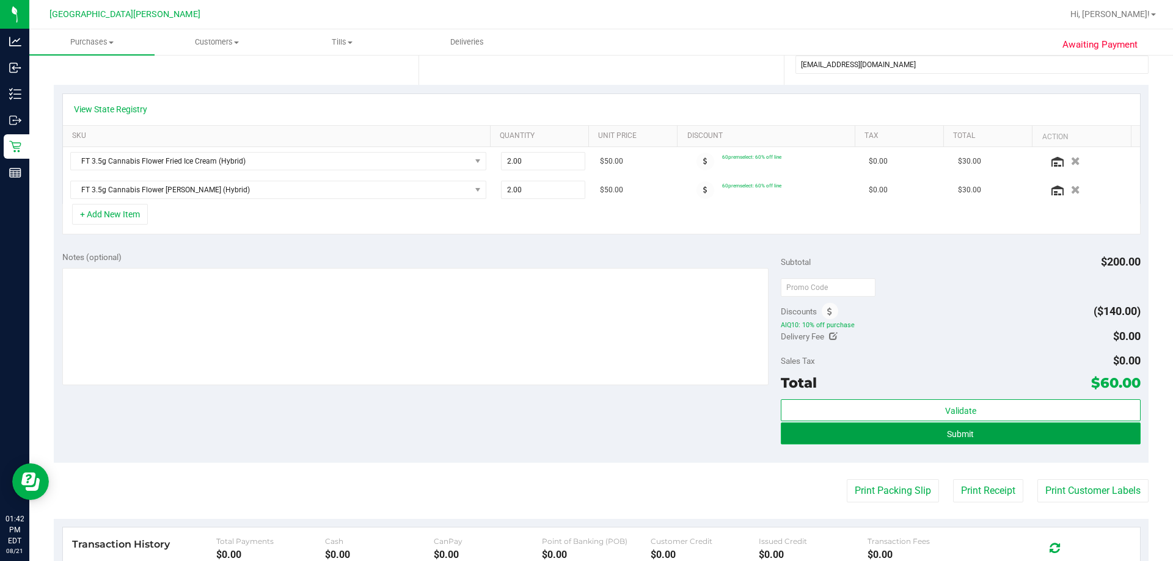
click at [586, 440] on button "Submit" at bounding box center [960, 434] width 359 height 22
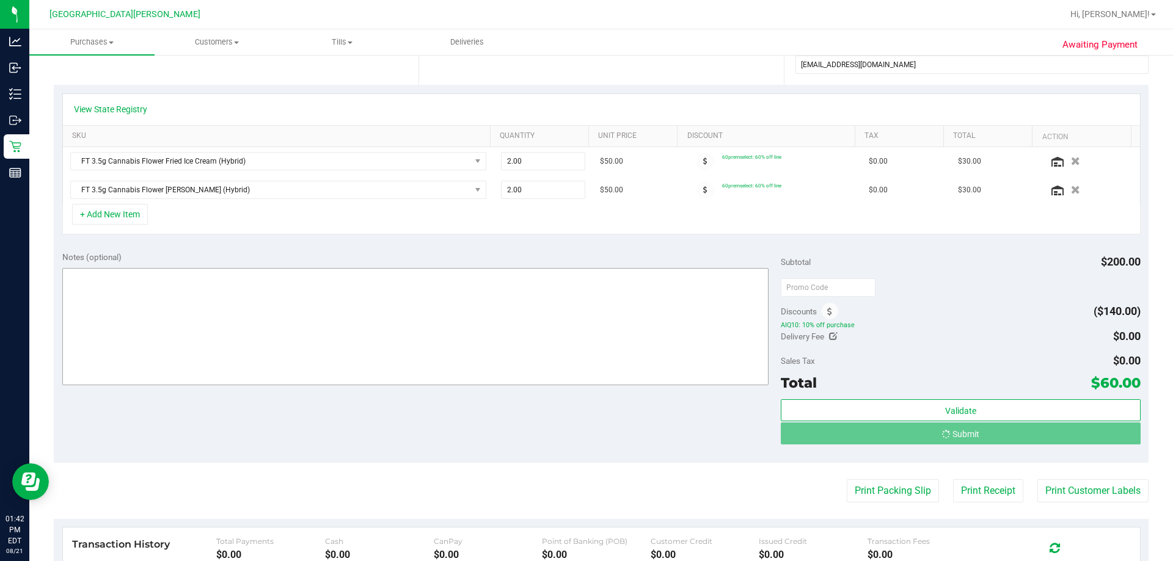
scroll to position [0, 0]
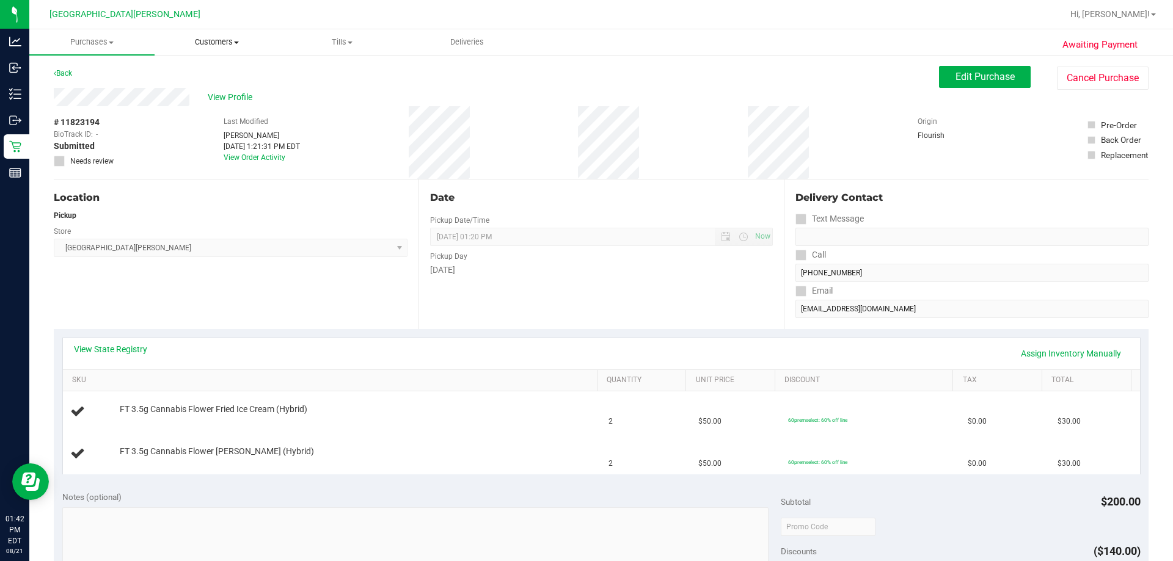
click at [206, 45] on span "Customers" at bounding box center [217, 42] width 124 height 11
click at [204, 78] on span "All customers" at bounding box center [199, 73] width 88 height 10
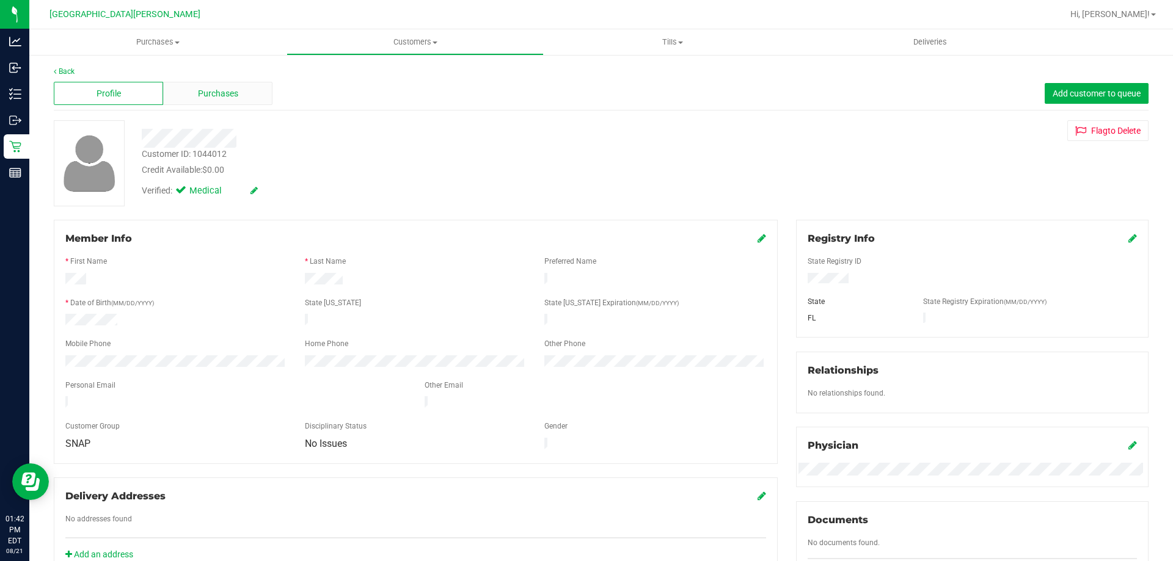
click at [205, 101] on div "Purchases" at bounding box center [217, 93] width 109 height 23
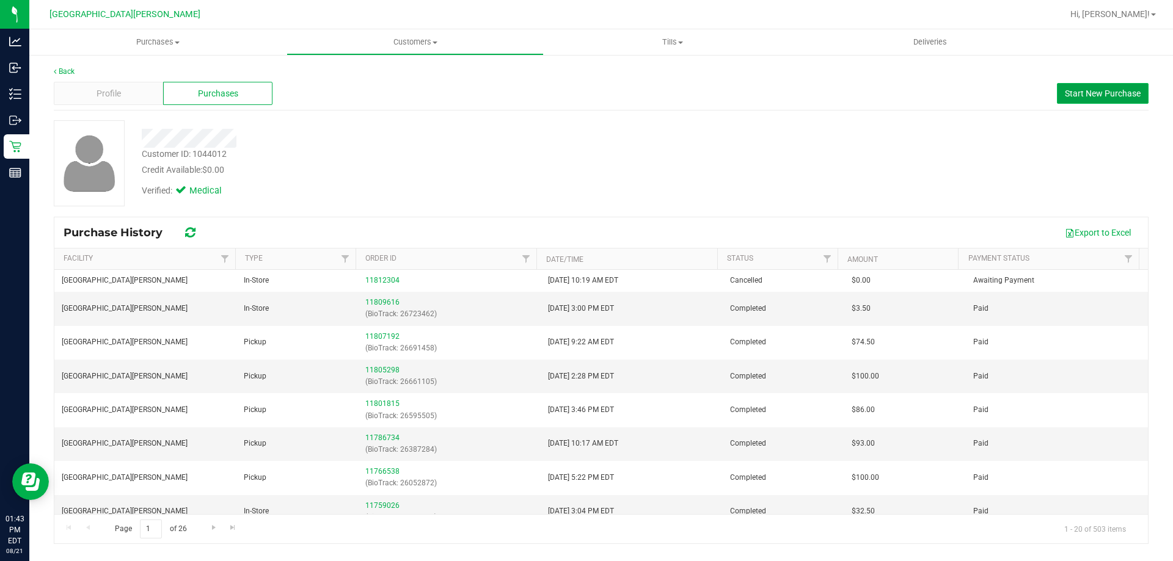
click at [586, 97] on span "Start New Purchase" at bounding box center [1103, 94] width 76 height 10
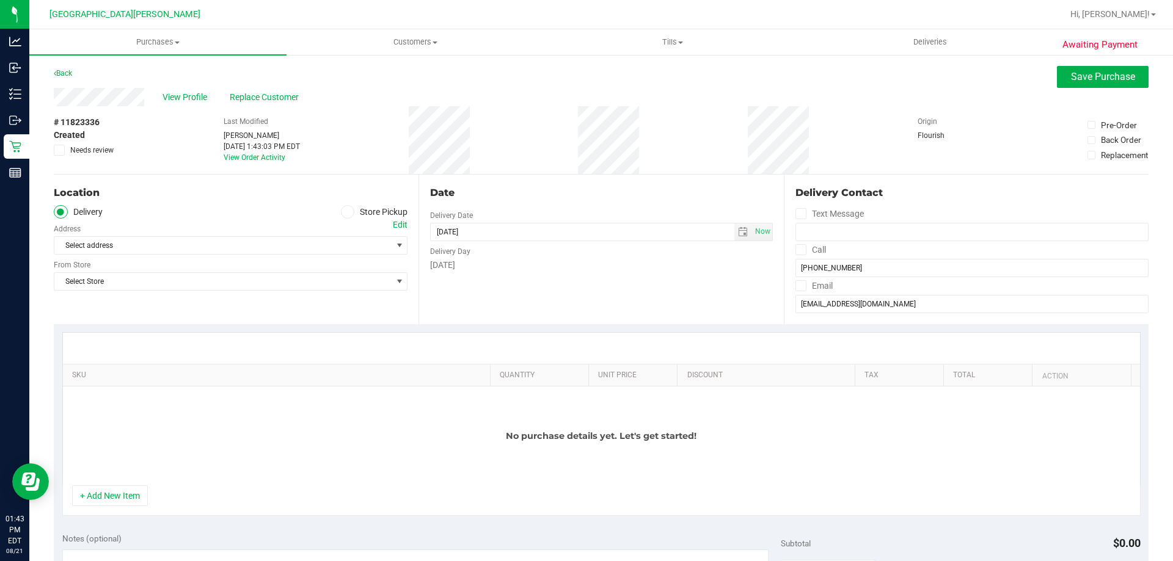
click at [344, 212] on icon at bounding box center [347, 212] width 7 height 0
click at [0, 0] on input "Store Pickup" at bounding box center [0, 0] width 0 height 0
click at [336, 244] on span "Select Store" at bounding box center [222, 245] width 337 height 17
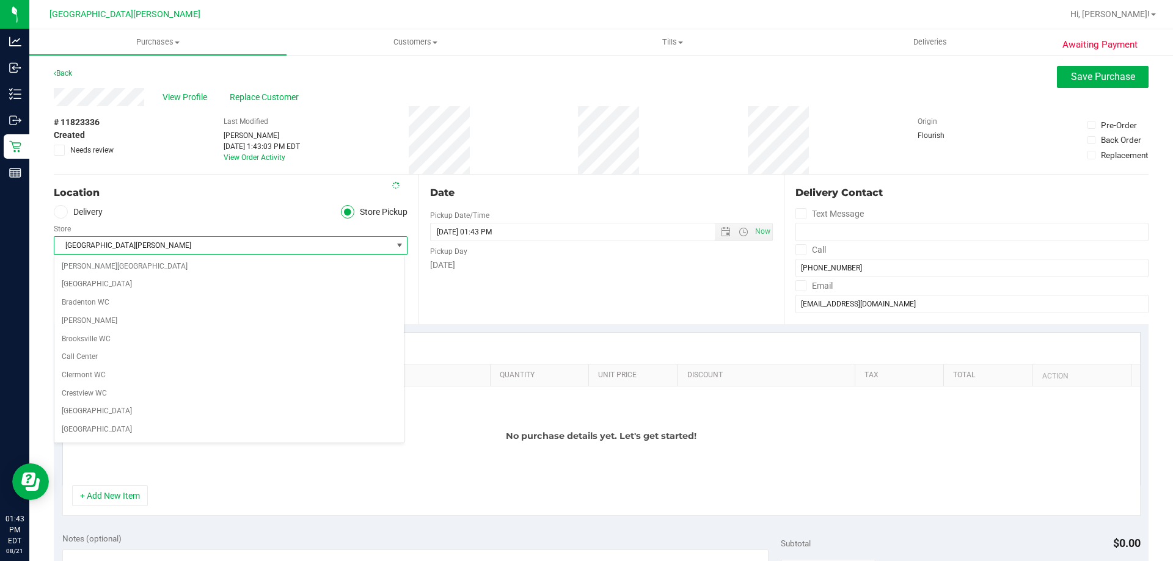
scroll to position [162, 0]
click at [336, 247] on span "[GEOGRAPHIC_DATA][PERSON_NAME]" at bounding box center [222, 245] width 337 height 17
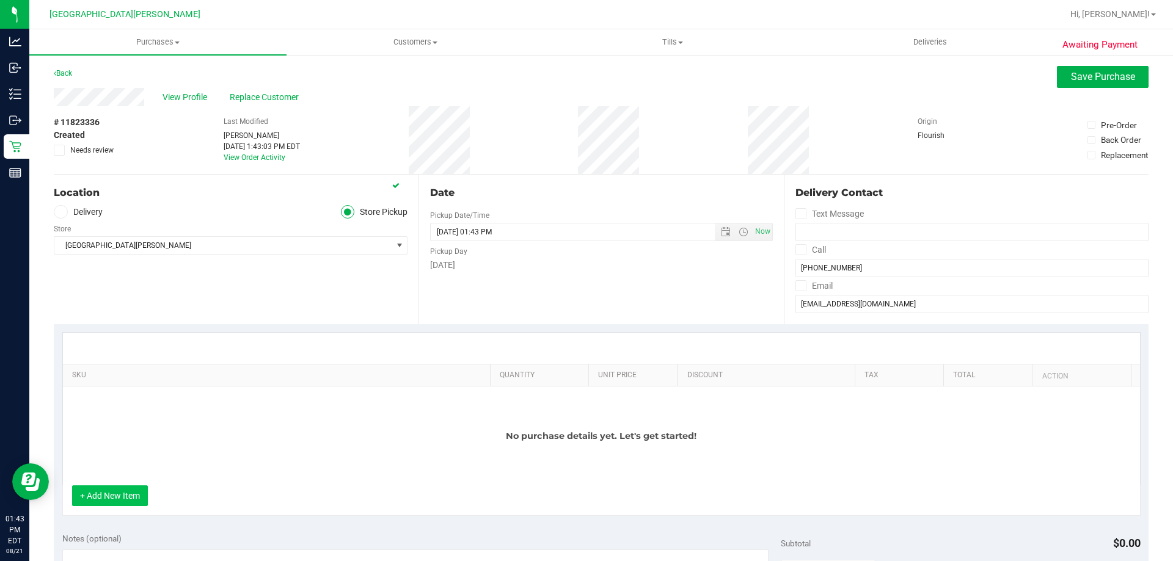
click at [123, 502] on button "+ Add New Item" at bounding box center [110, 496] width 76 height 21
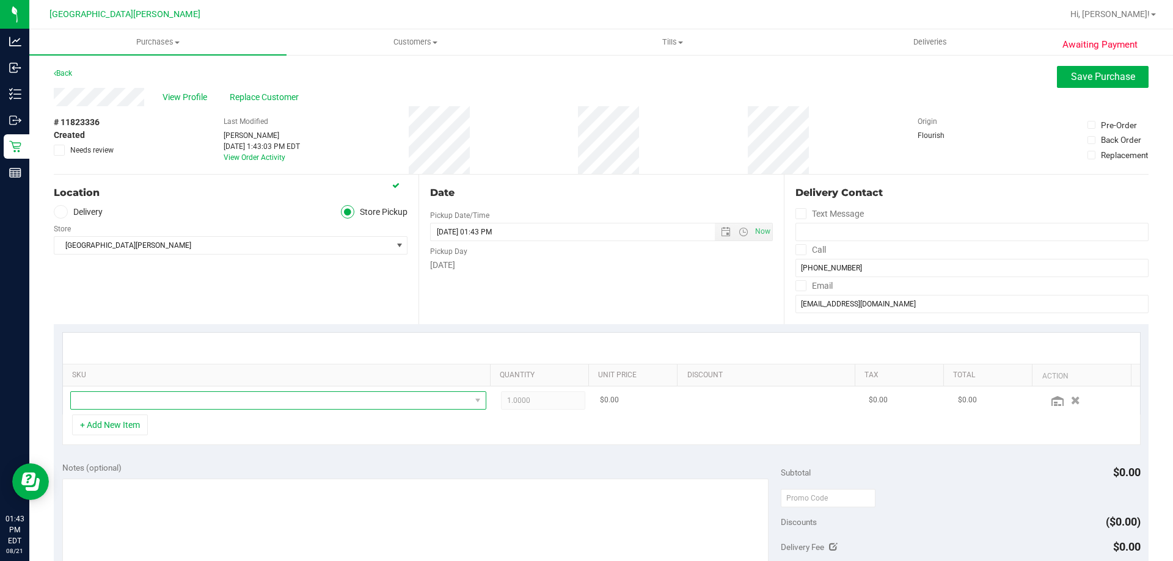
click at [190, 395] on span "NO DATA FOUND" at bounding box center [270, 400] width 399 height 17
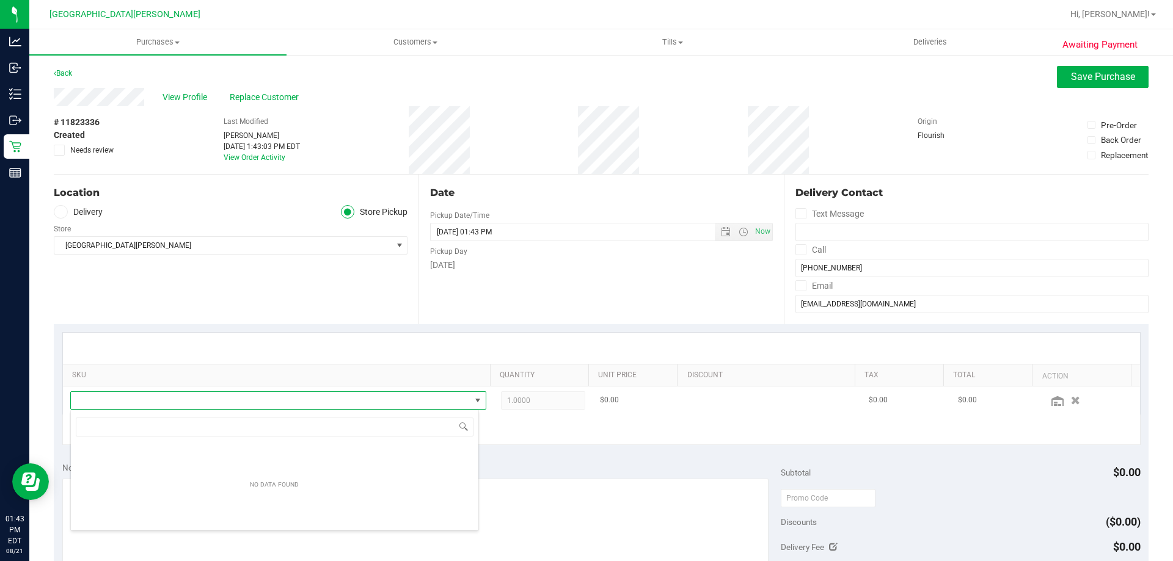
scroll to position [18, 405]
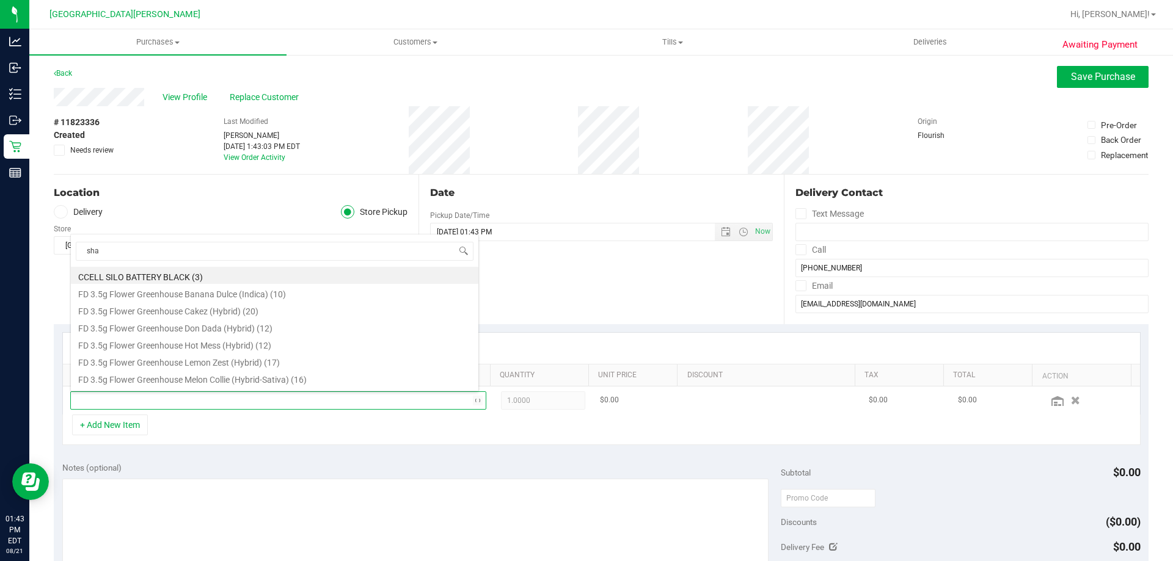
type input "shat"
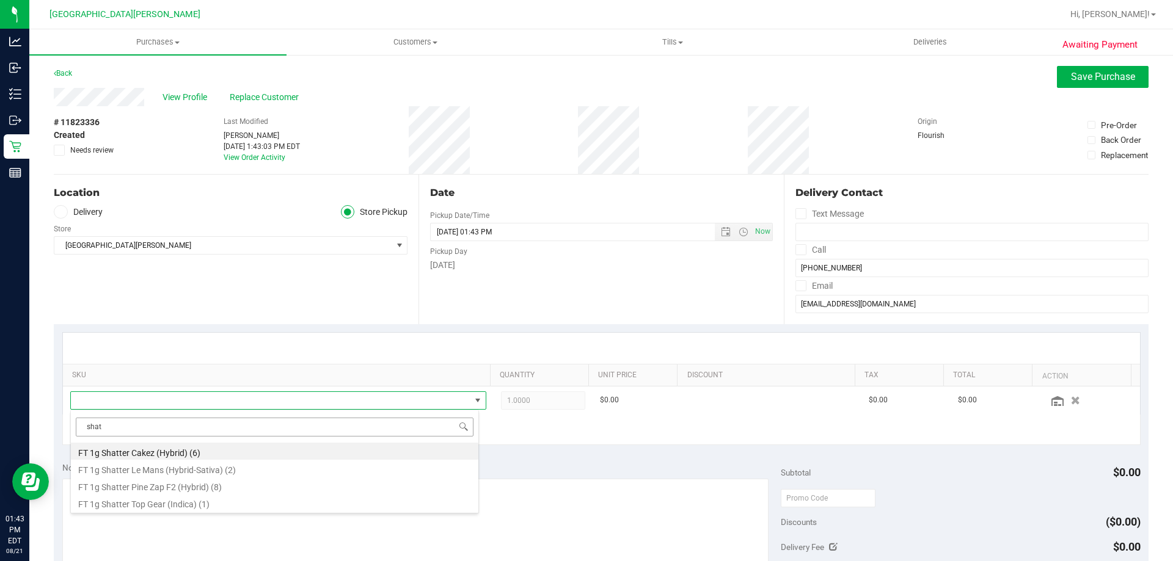
click at [221, 426] on input "shat" at bounding box center [275, 427] width 398 height 19
click at [204, 426] on input "crum" at bounding box center [275, 427] width 398 height 19
type input "pzt"
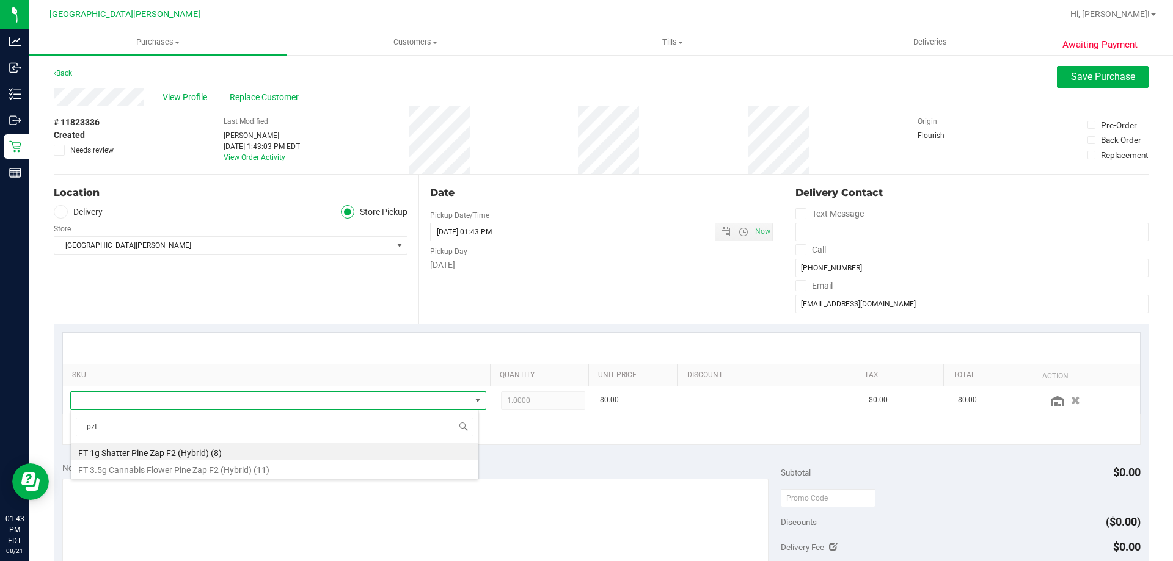
click at [201, 452] on li "FT 1g Shatter Pine Zap F2 (Hybrid) (8)" at bounding box center [274, 451] width 407 height 17
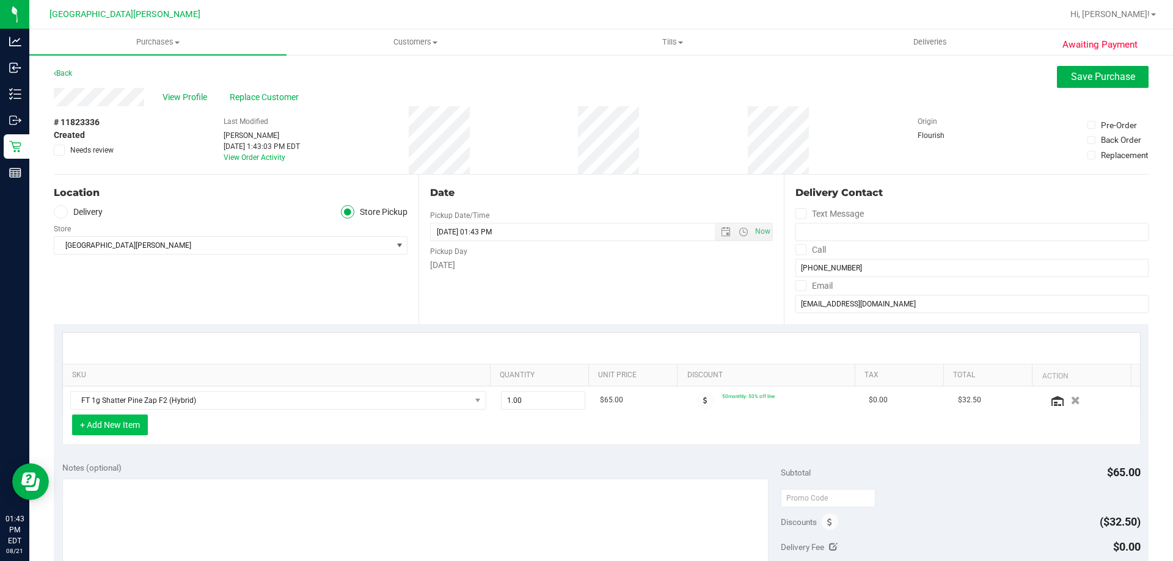
click at [122, 420] on button "+ Add New Item" at bounding box center [110, 425] width 76 height 21
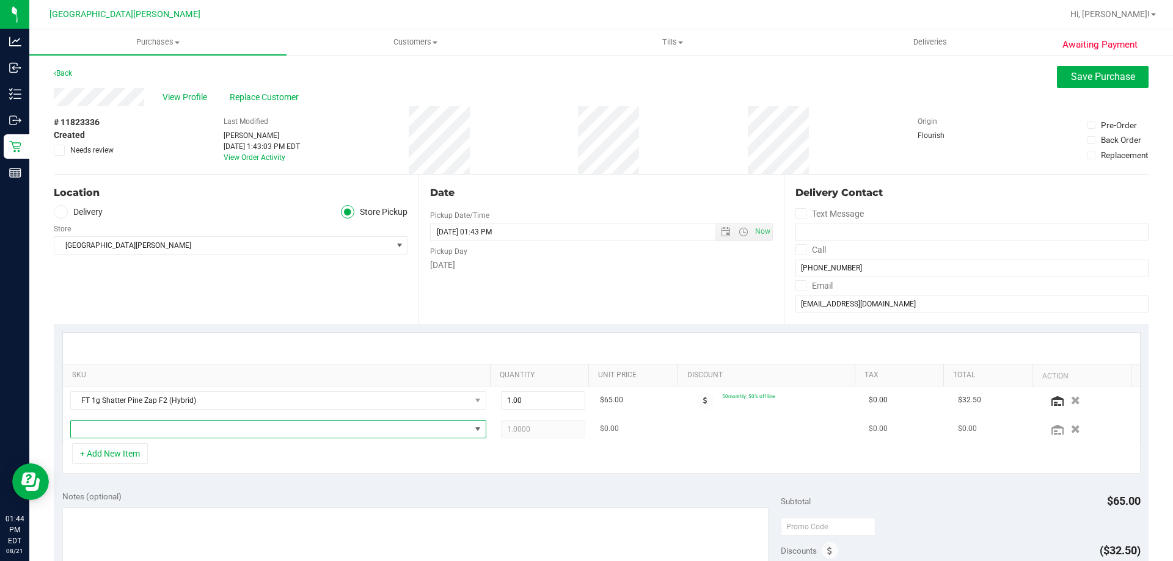
click at [122, 433] on span "NO DATA FOUND" at bounding box center [270, 429] width 399 height 17
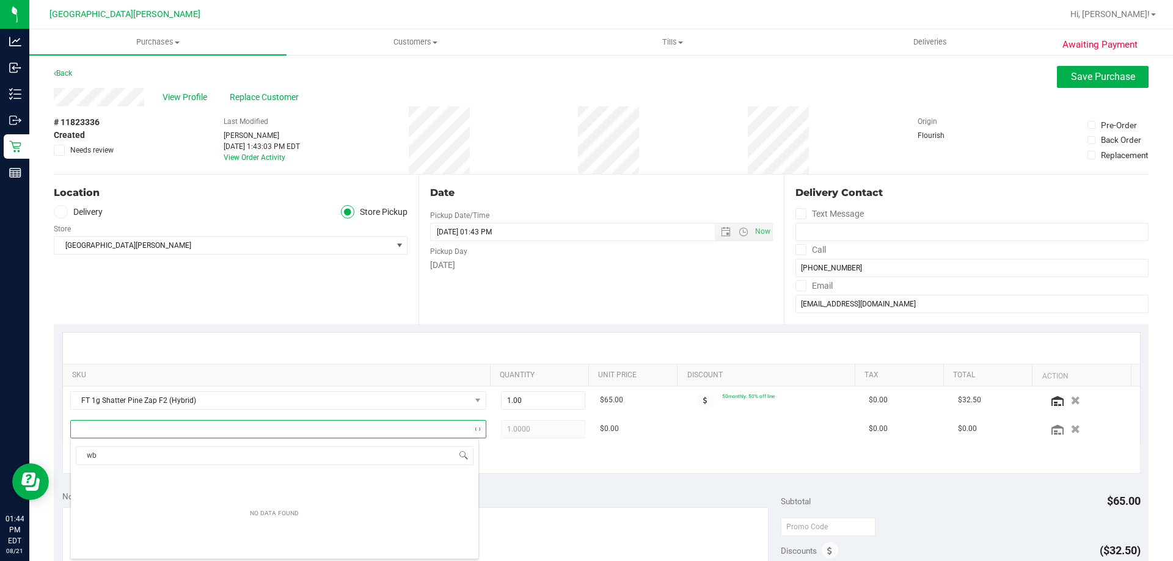
type input "wbv"
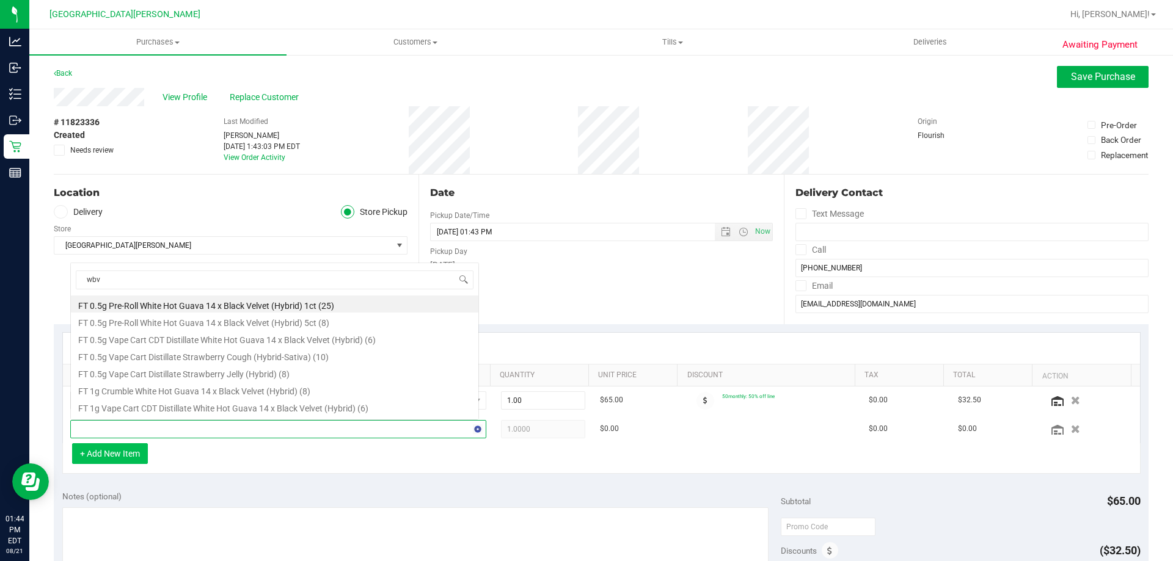
scroll to position [0, 0]
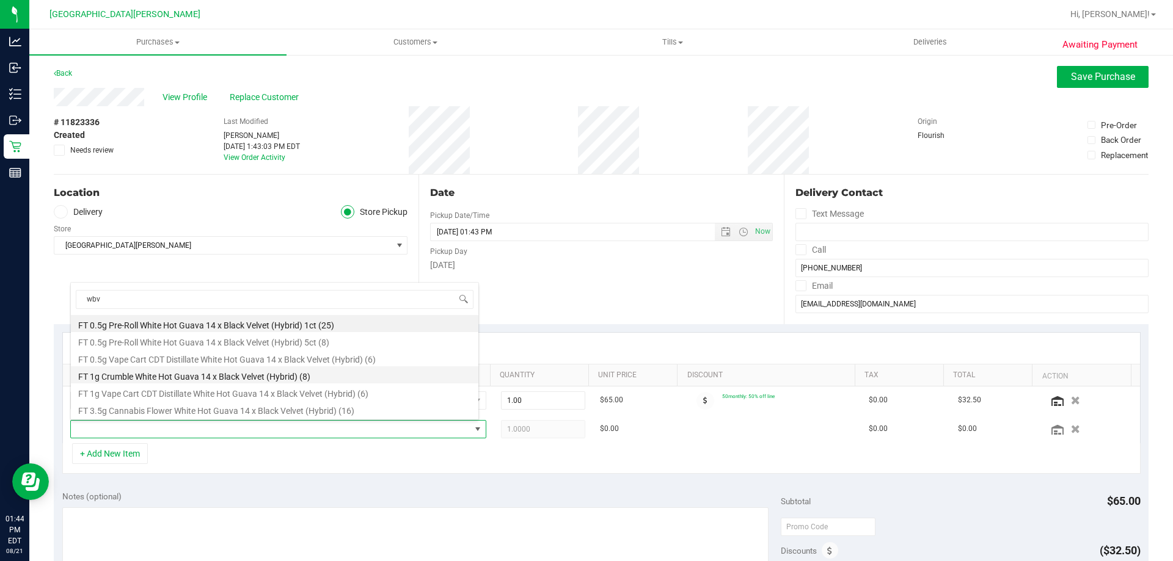
click at [192, 378] on li "FT 1g Crumble White Hot Guava 14 x Black Velvet (Hybrid) (8)" at bounding box center [274, 375] width 407 height 17
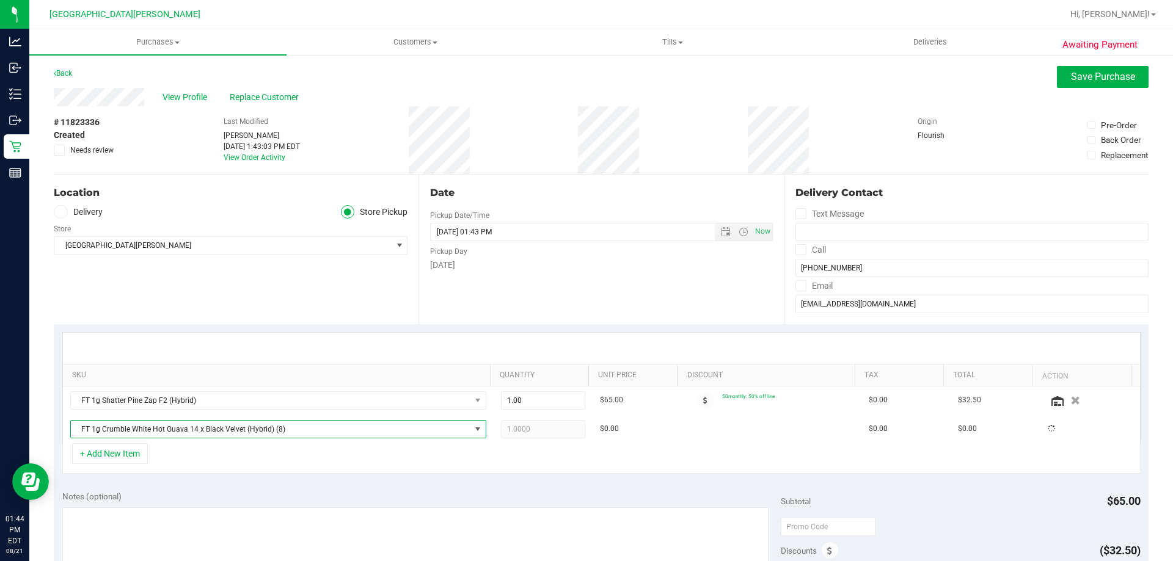
click at [216, 453] on div "+ Add New Item" at bounding box center [601, 458] width 1078 height 31
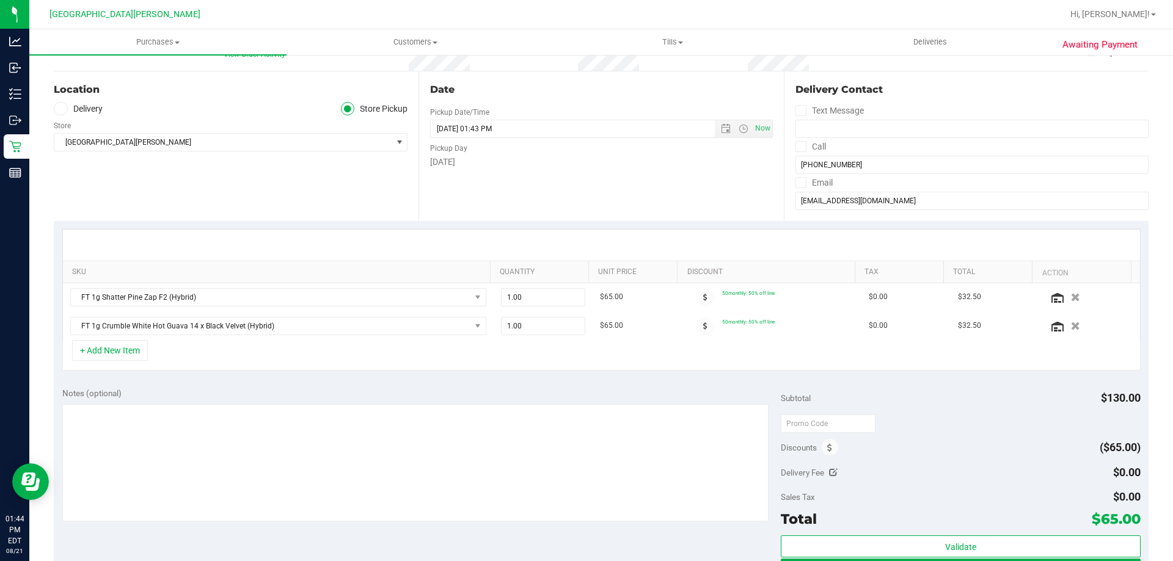
scroll to position [122, 0]
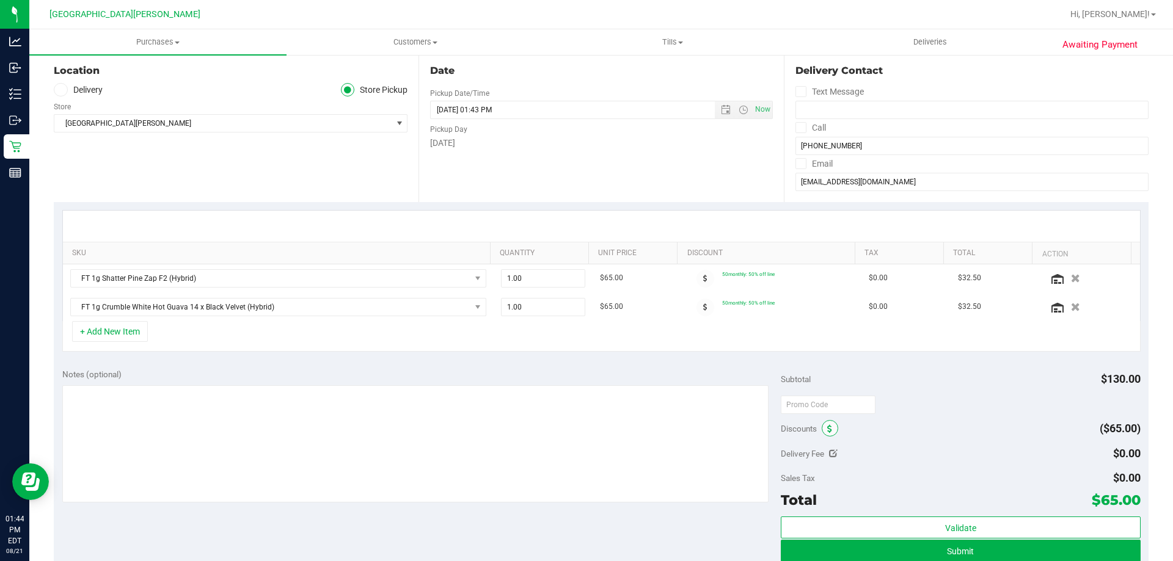
click at [586, 432] on span at bounding box center [830, 428] width 16 height 16
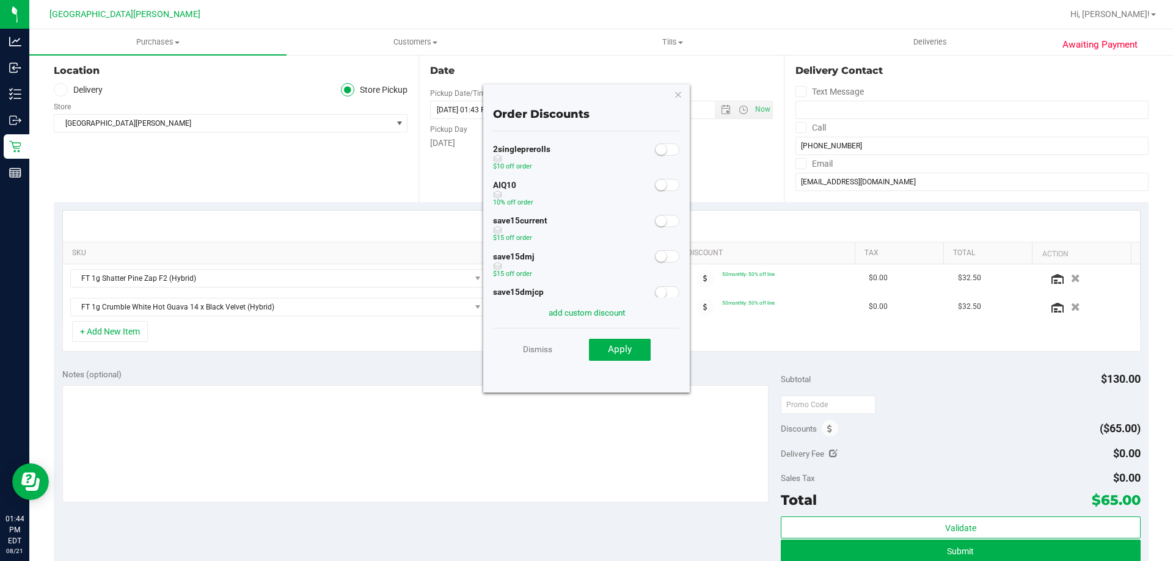
click at [586, 186] on span at bounding box center [667, 185] width 24 height 12
click at [586, 349] on button "Apply" at bounding box center [620, 350] width 62 height 22
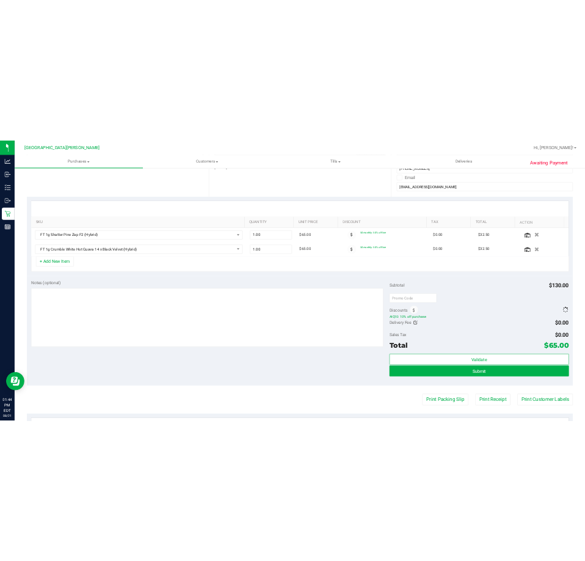
scroll to position [305, 0]
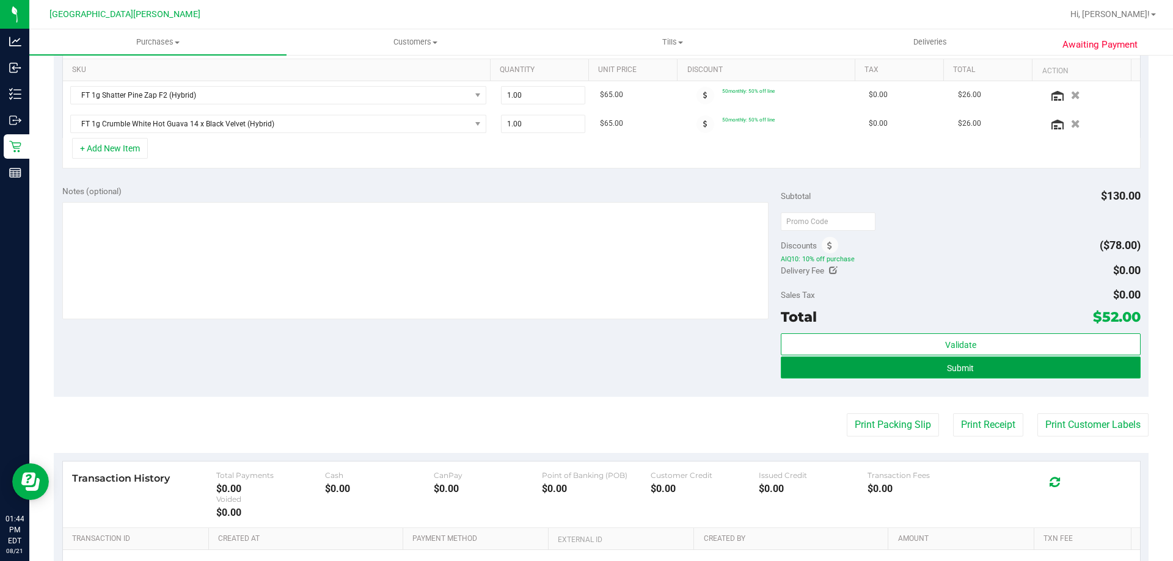
click at [586, 378] on button "Submit" at bounding box center [960, 368] width 359 height 22
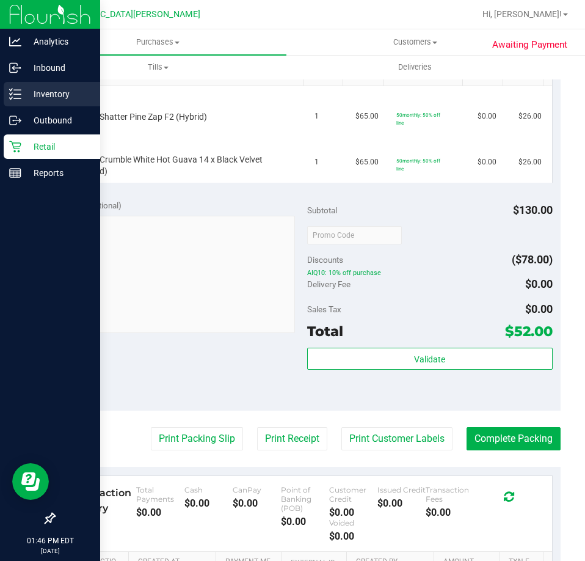
click at [45, 92] on p "Inventory" at bounding box center [57, 94] width 73 height 15
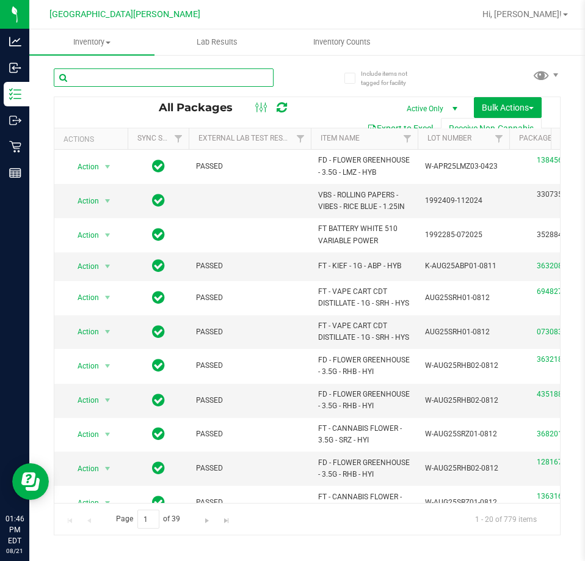
click at [98, 76] on input "text" at bounding box center [164, 77] width 220 height 18
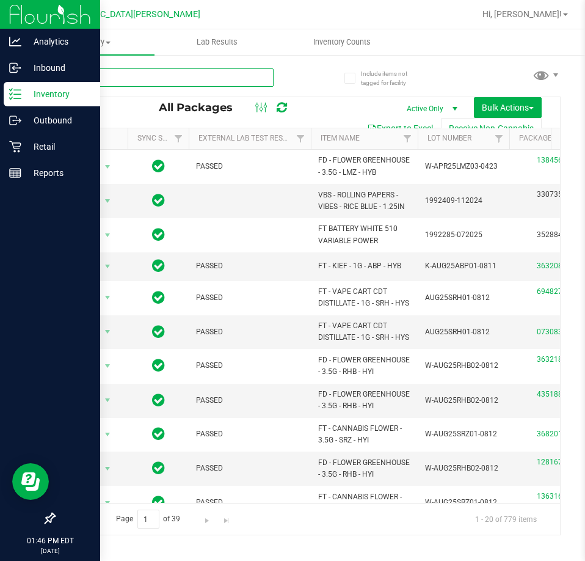
type input "bof"
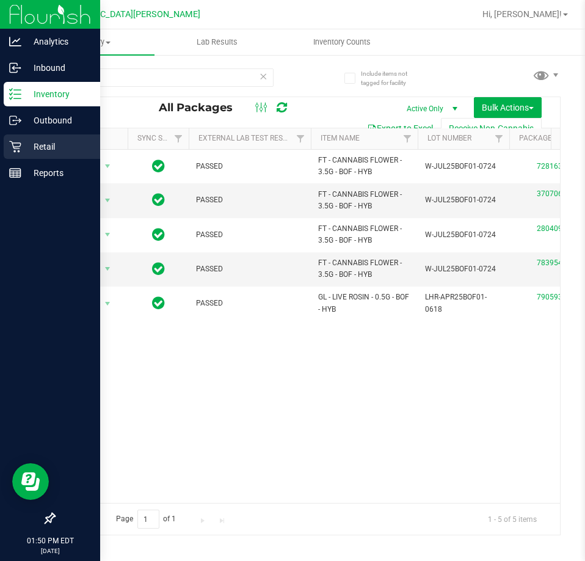
drag, startPoint x: 42, startPoint y: 155, endPoint x: 62, endPoint y: 140, distance: 24.9
click at [42, 155] on div "Retail" at bounding box center [52, 146] width 97 height 24
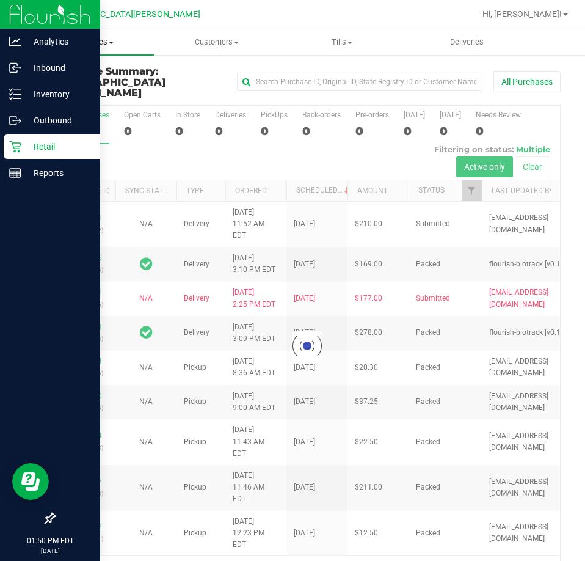
click at [87, 44] on span "Purchases" at bounding box center [91, 42] width 125 height 11
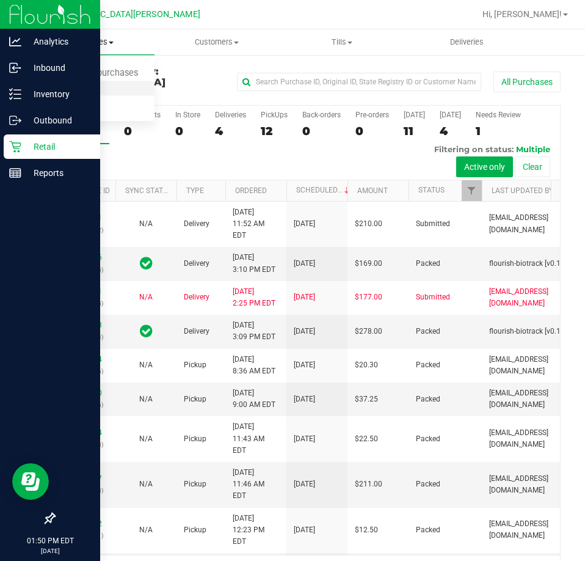
click at [89, 90] on span "Fulfillment" at bounding box center [67, 88] width 76 height 10
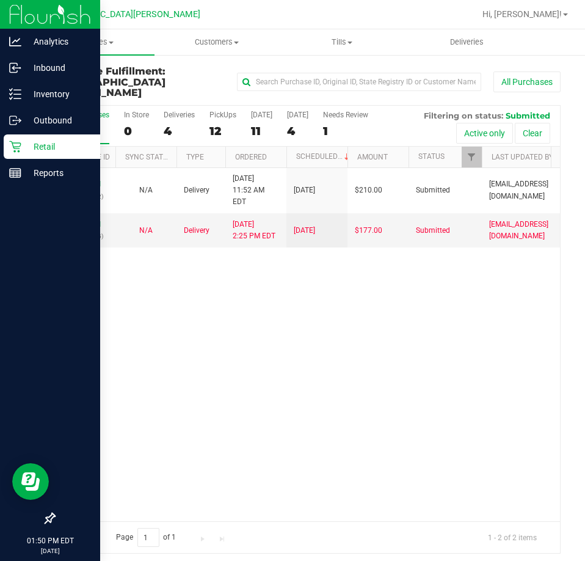
drag, startPoint x: 169, startPoint y: 322, endPoint x: 206, endPoint y: 290, distance: 49.4
click at [169, 322] on div "11822581 (316367502) N/A Delivery 8/21/2025 11:52 AM EDT 8/22/2025 $210.00 Subm…" at bounding box center [307, 344] width 506 height 353
click at [218, 356] on div "11822581 (316367502) N/A Delivery 8/21/2025 11:52 AM EDT 8/22/2025 $210.00 Subm…" at bounding box center [307, 344] width 506 height 353
click at [94, 258] on div "11822581 (316367502) N/A Delivery 8/21/2025 11:52 AM EDT 8/22/2025 $210.00 Subm…" at bounding box center [307, 344] width 506 height 353
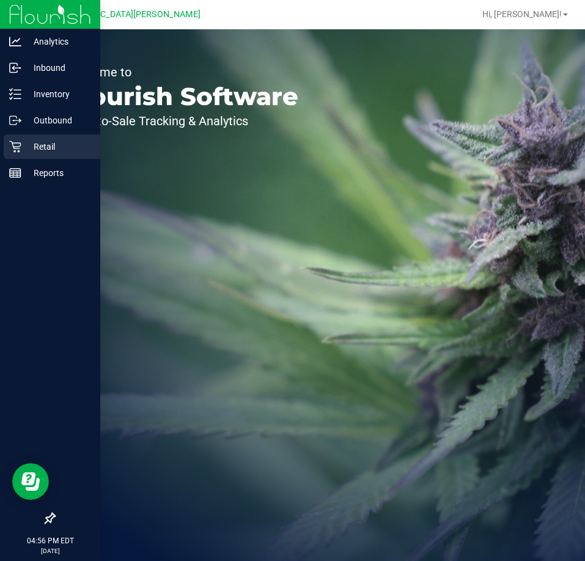
click at [31, 151] on p "Retail" at bounding box center [57, 146] width 73 height 15
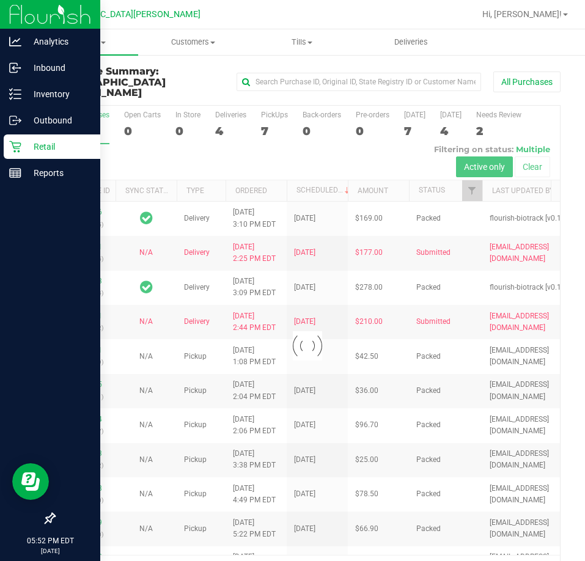
click at [28, 147] on p "Retail" at bounding box center [57, 146] width 73 height 15
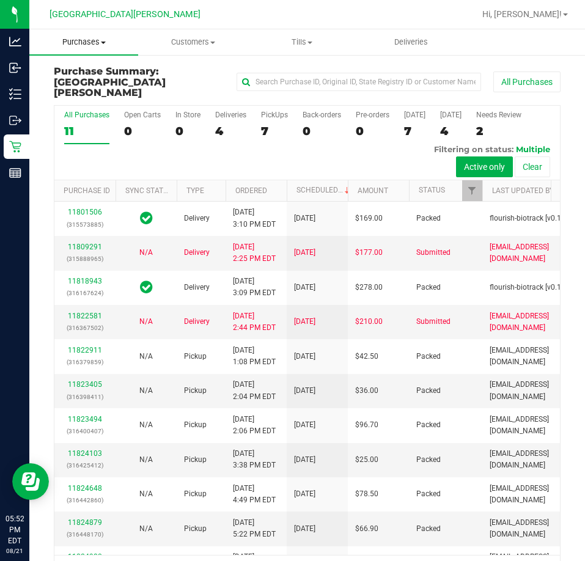
click at [90, 42] on span "Purchases" at bounding box center [83, 42] width 109 height 11
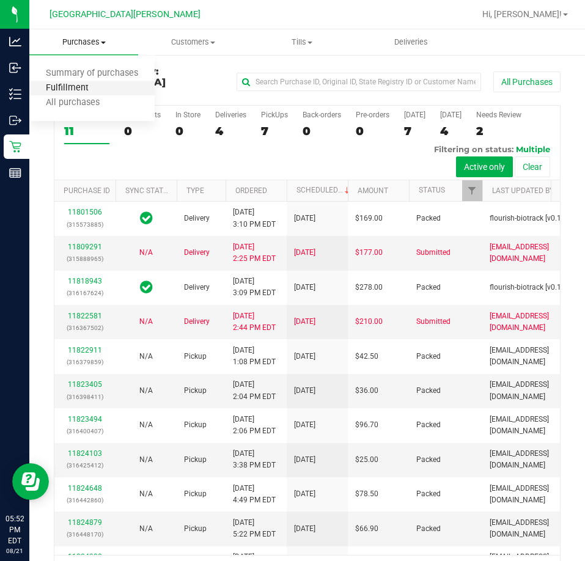
click at [90, 88] on span "Fulfillment" at bounding box center [67, 88] width 76 height 10
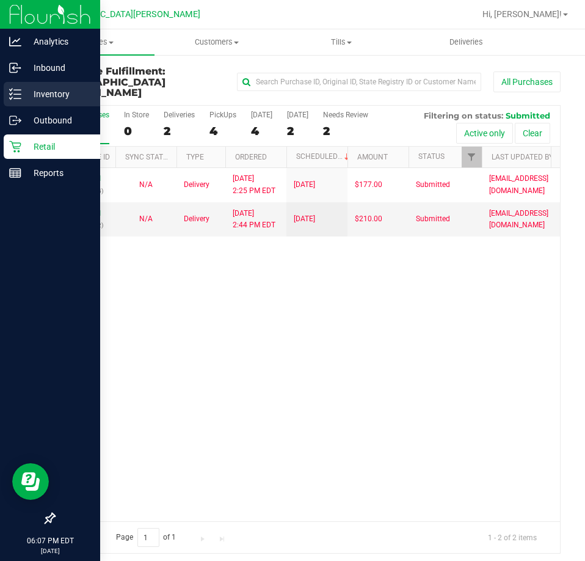
click at [32, 89] on p "Inventory" at bounding box center [57, 94] width 73 height 15
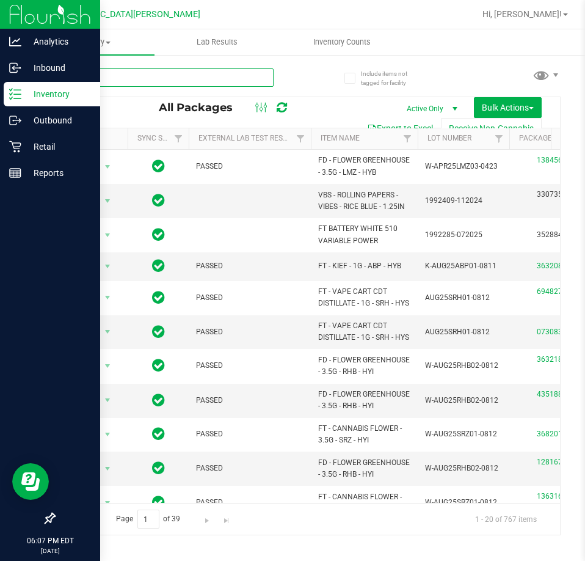
click at [136, 79] on input "text" at bounding box center [164, 77] width 220 height 18
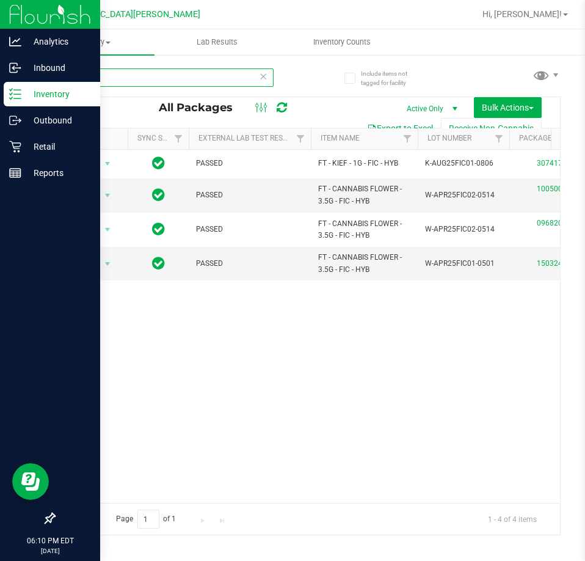
type input "fic"
click at [33, 147] on p "Retail" at bounding box center [57, 146] width 73 height 15
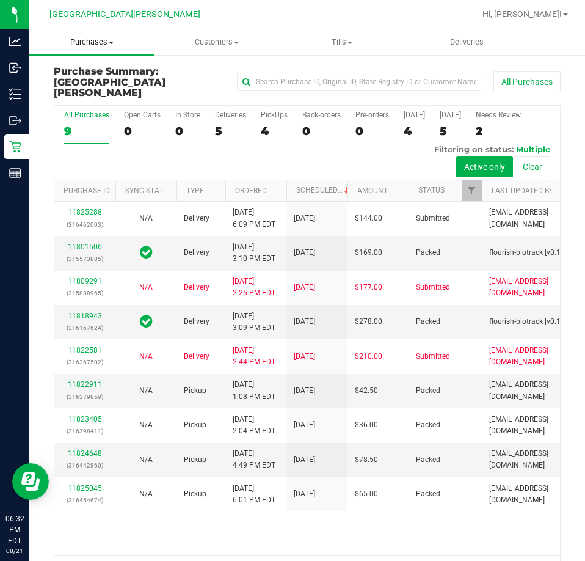
click at [98, 45] on span "Purchases" at bounding box center [91, 42] width 125 height 11
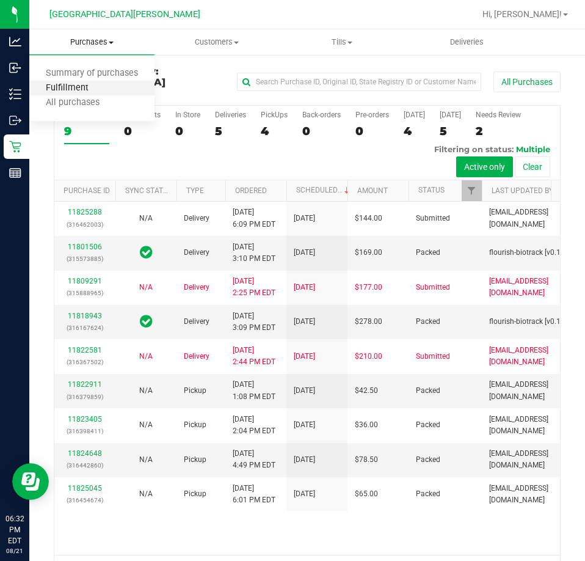
click at [77, 90] on span "Fulfillment" at bounding box center [67, 88] width 76 height 10
